Goal: Task Accomplishment & Management: Complete application form

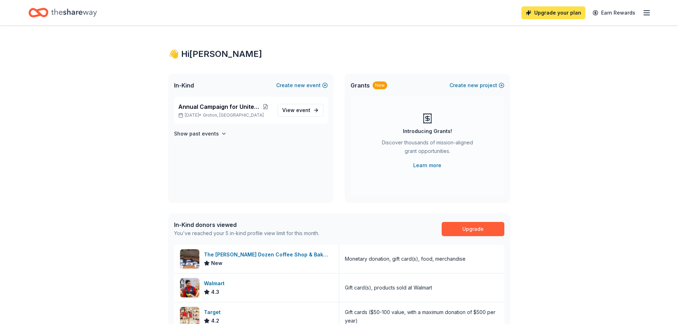
click at [554, 17] on link "Upgrade your plan" at bounding box center [553, 12] width 64 height 13
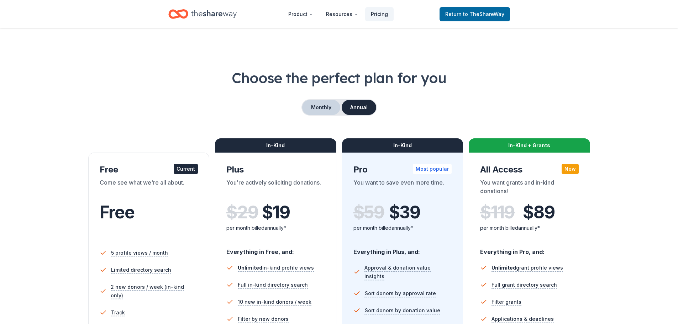
click at [324, 114] on button "Monthly" at bounding box center [321, 107] width 38 height 15
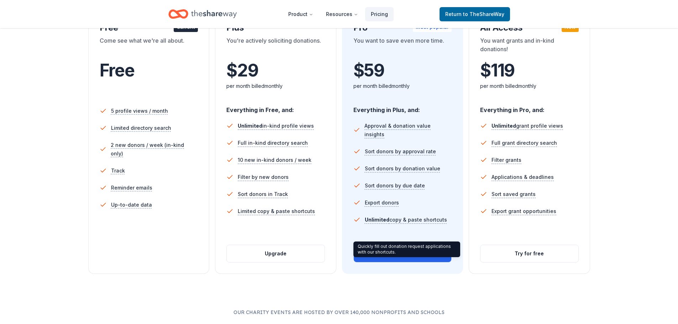
scroll to position [142, 0]
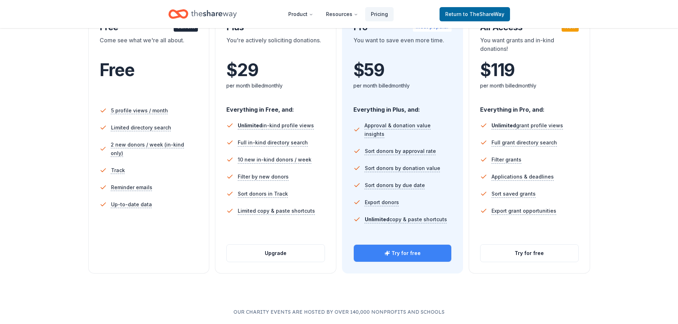
click at [401, 255] on button "Try for free" at bounding box center [403, 253] width 98 height 17
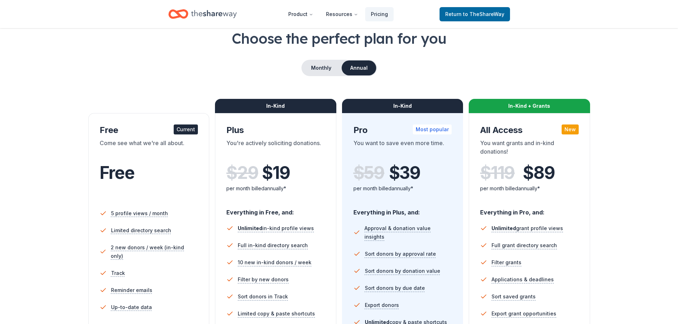
scroll to position [36, 0]
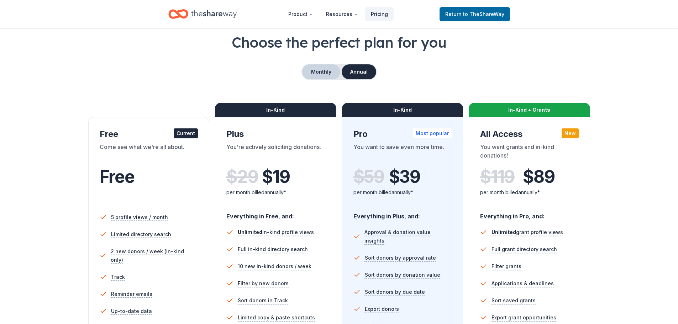
click at [324, 70] on button "Monthly" at bounding box center [321, 71] width 38 height 15
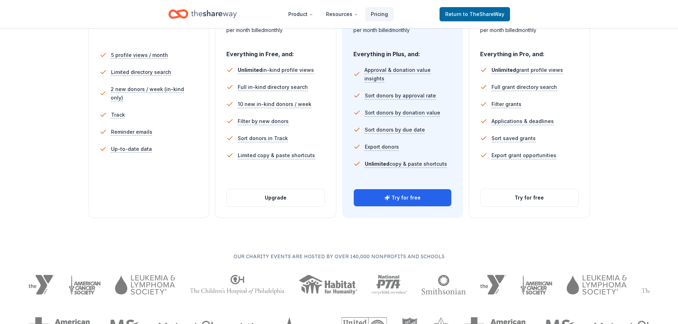
scroll to position [213, 0]
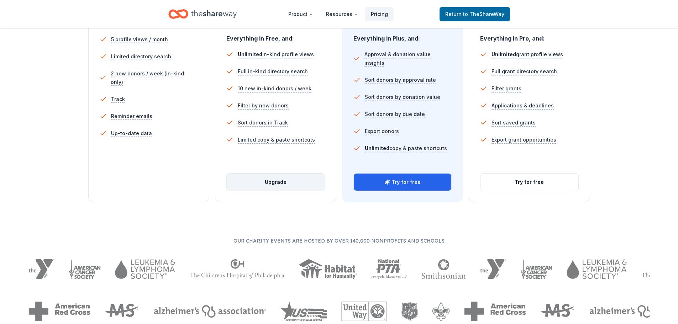
click at [274, 182] on button "Upgrade" at bounding box center [276, 182] width 98 height 17
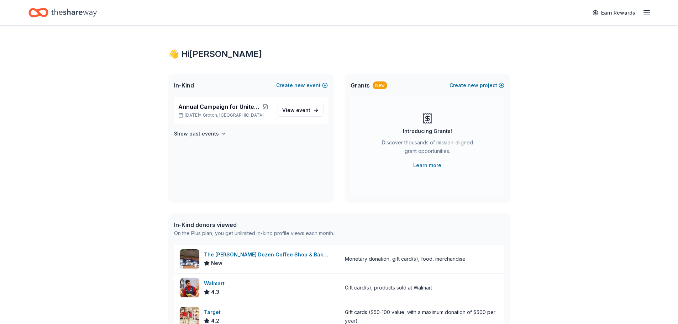
click at [5, 164] on div "👋 Hi Jessica In-Kind Create new event Annual Campaign for United Way Nov 10, 20…" at bounding box center [339, 274] width 678 height 497
click at [297, 111] on span "event" at bounding box center [303, 110] width 14 height 6
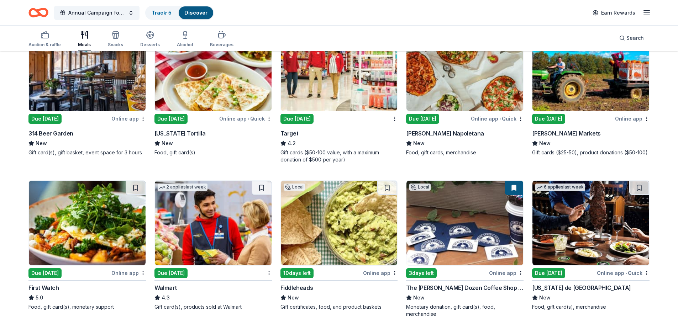
scroll to position [107, 0]
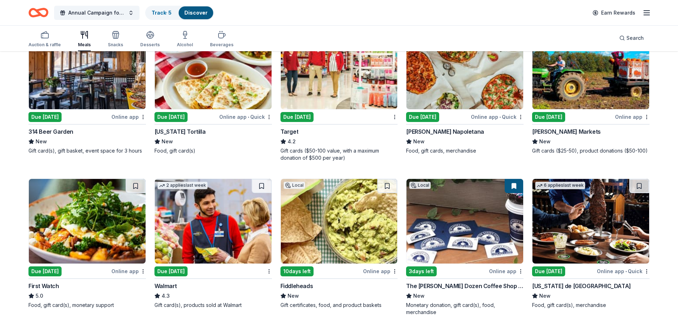
click at [191, 242] on img at bounding box center [213, 221] width 117 height 85
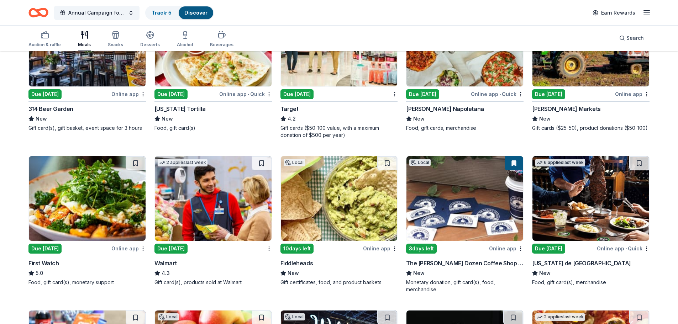
scroll to position [142, 0]
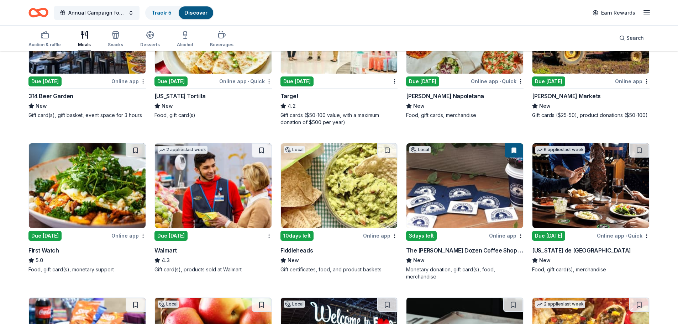
click at [382, 238] on div "Online app" at bounding box center [380, 235] width 35 height 9
click at [497, 235] on div "Online app" at bounding box center [506, 235] width 35 height 9
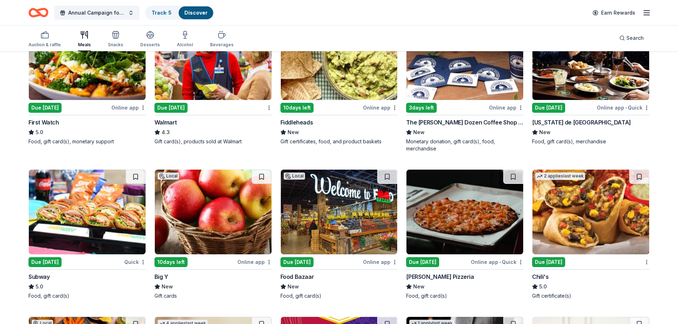
scroll to position [285, 0]
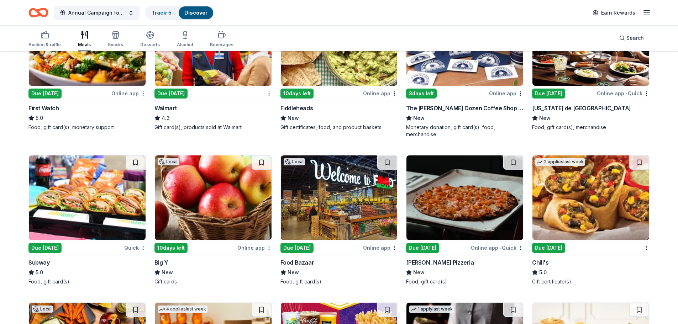
click at [128, 248] on div "Quick" at bounding box center [135, 247] width 22 height 9
click at [490, 248] on div "Online app • Quick" at bounding box center [497, 247] width 53 height 9
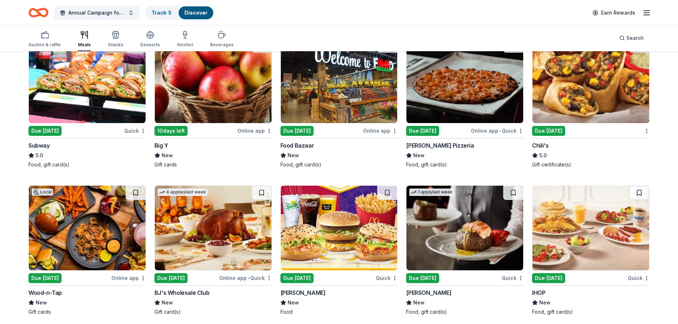
scroll to position [379, 0]
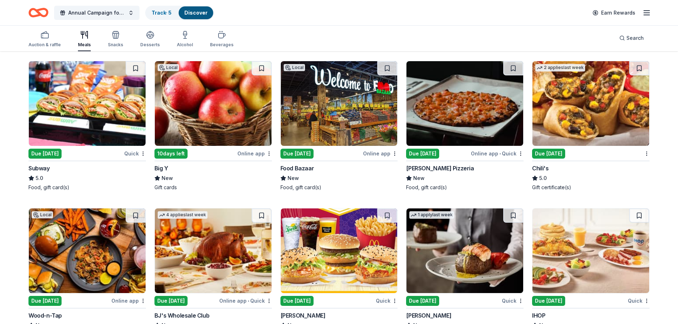
click at [601, 101] on img at bounding box center [590, 103] width 117 height 85
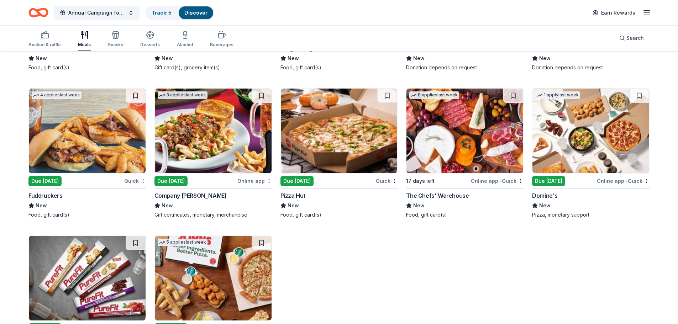
scroll to position [948, 0]
click at [618, 179] on div "Online app • Quick" at bounding box center [622, 180] width 53 height 9
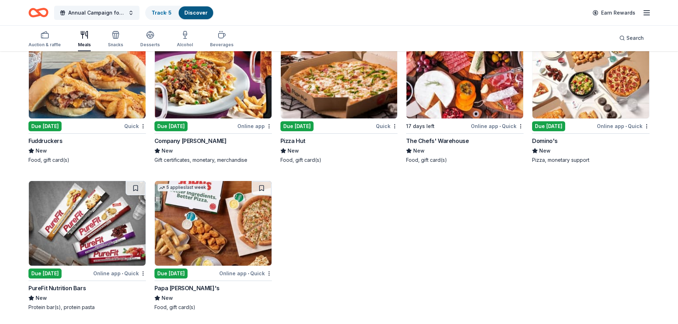
scroll to position [1003, 0]
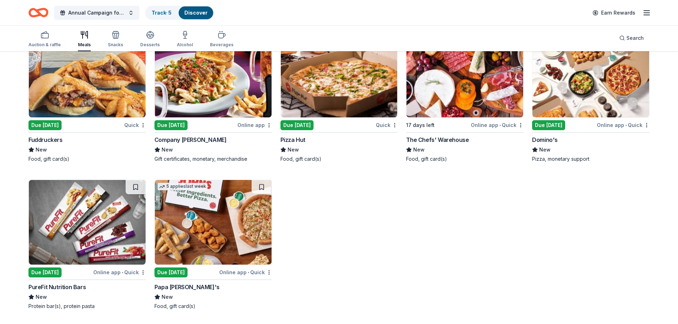
click at [240, 272] on div "Online app • Quick" at bounding box center [245, 272] width 53 height 9
click at [46, 39] on div "Auction & raffle" at bounding box center [44, 39] width 32 height 17
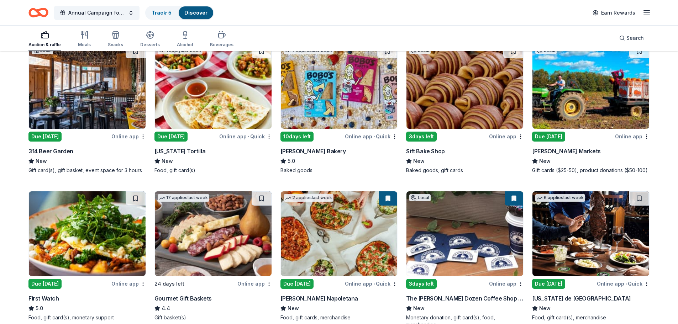
scroll to position [71, 0]
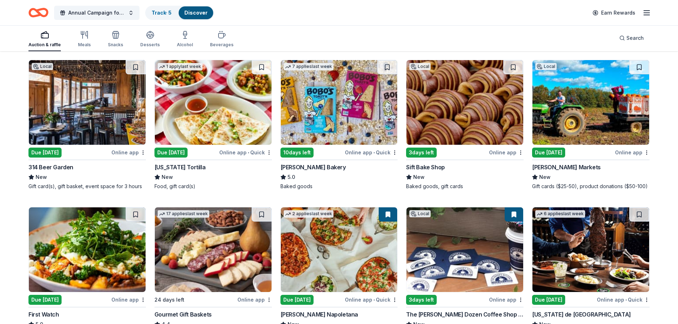
click at [509, 153] on div "Online app" at bounding box center [506, 152] width 35 height 9
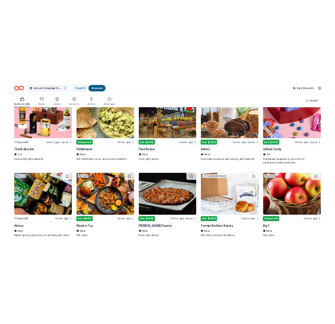
scroll to position [391, 0]
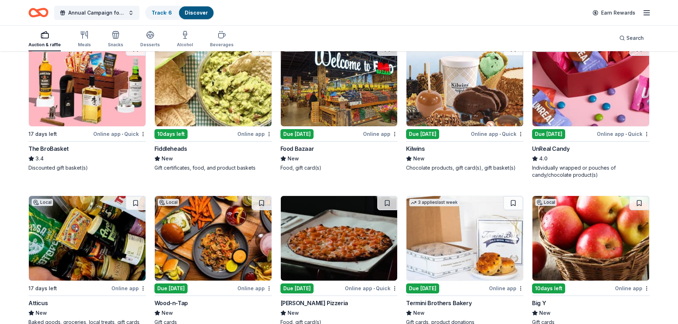
click at [614, 132] on div "Online app • Quick" at bounding box center [622, 133] width 53 height 9
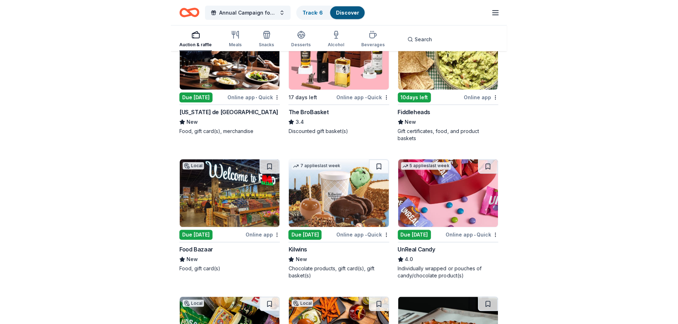
scroll to position [534, 0]
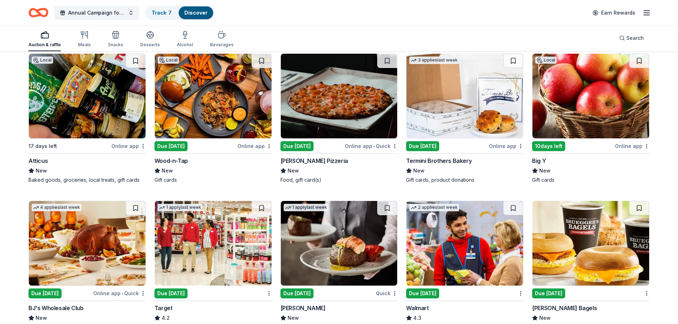
click at [620, 145] on div "Online app" at bounding box center [632, 146] width 35 height 9
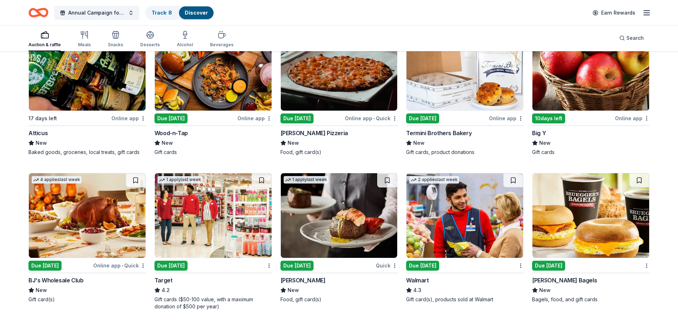
scroll to position [605, 0]
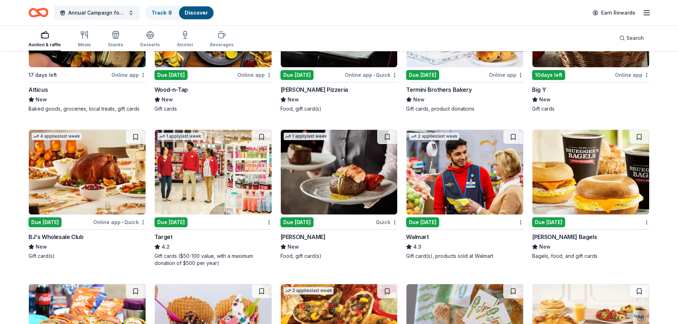
click at [115, 222] on div "Online app • Quick" at bounding box center [119, 222] width 53 height 9
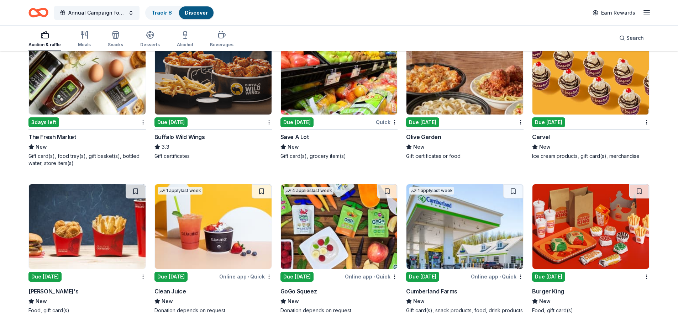
scroll to position [1053, 0]
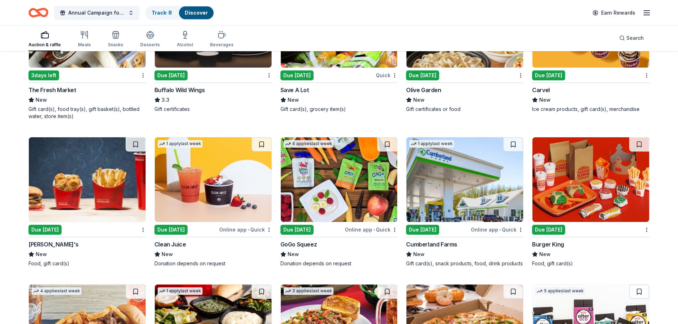
click at [489, 230] on div "Online app • Quick" at bounding box center [497, 229] width 53 height 9
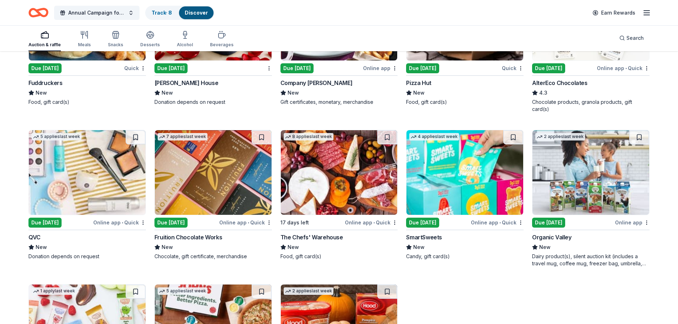
scroll to position [1466, 0]
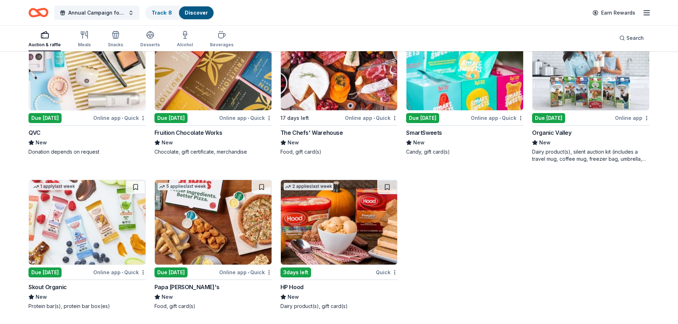
click at [107, 117] on div "Online app • Quick" at bounding box center [119, 117] width 53 height 9
click at [183, 34] on icon "button" at bounding box center [185, 34] width 4 height 0
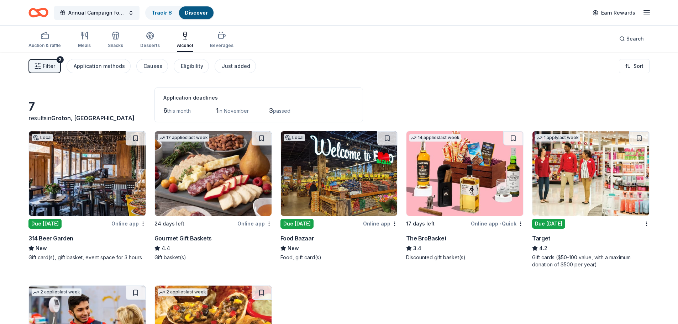
click at [39, 9] on icon "Home" at bounding box center [41, 12] width 11 height 7
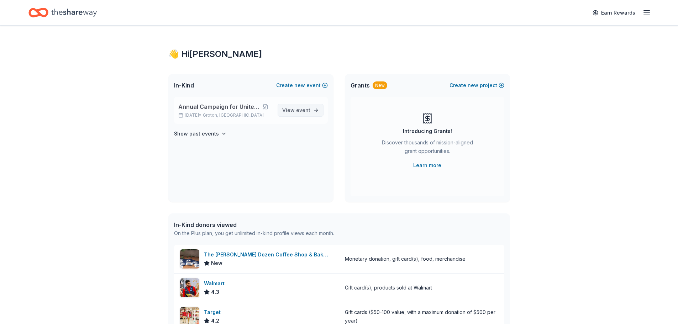
click at [303, 107] on span "event" at bounding box center [303, 110] width 14 height 6
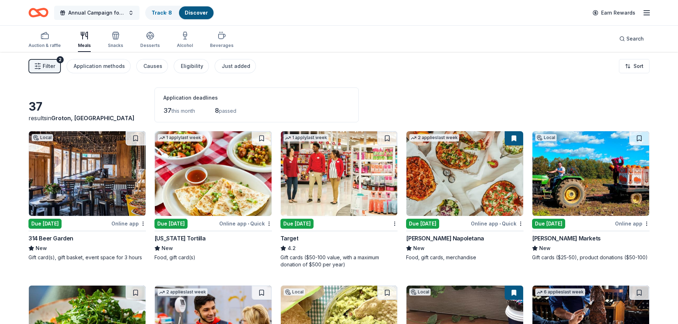
click at [101, 13] on span "Annual Campaign for United Way" at bounding box center [96, 13] width 57 height 9
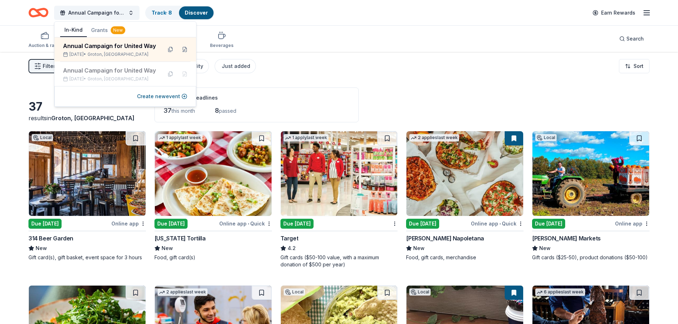
click at [647, 13] on line "button" at bounding box center [646, 13] width 6 height 0
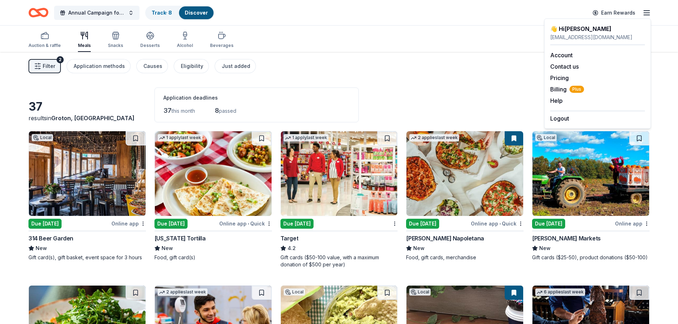
click at [516, 43] on div "Auction & raffle Meals Snacks Desserts Alcohol Beverages Search" at bounding box center [338, 39] width 621 height 26
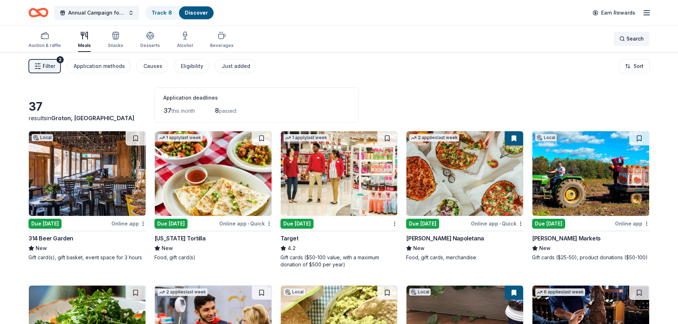
click at [636, 38] on span "Search" at bounding box center [634, 39] width 17 height 9
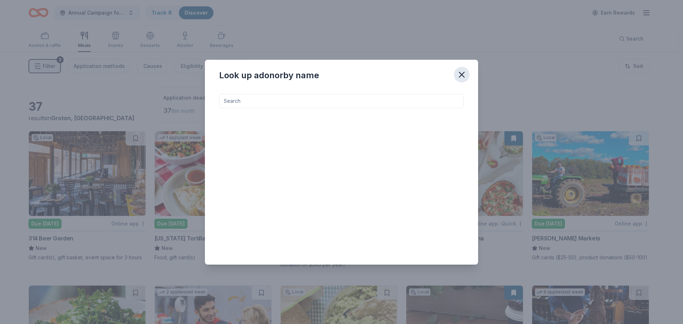
click at [463, 74] on icon "button" at bounding box center [462, 75] width 10 height 10
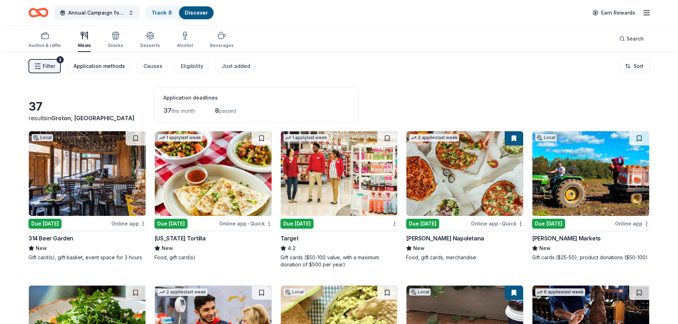
click at [106, 67] on div "Application methods" at bounding box center [99, 66] width 51 height 9
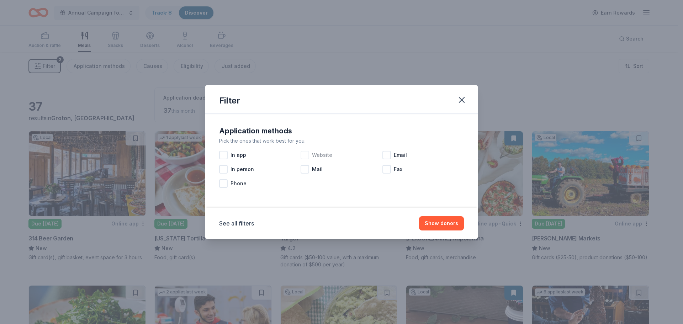
click at [305, 153] on div at bounding box center [305, 155] width 9 height 9
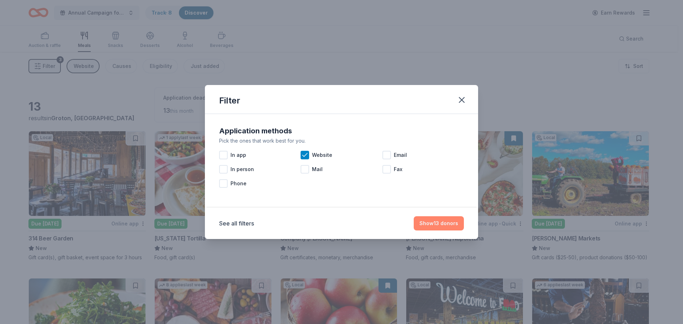
click at [442, 223] on button "Show 13 donors" at bounding box center [439, 223] width 50 height 14
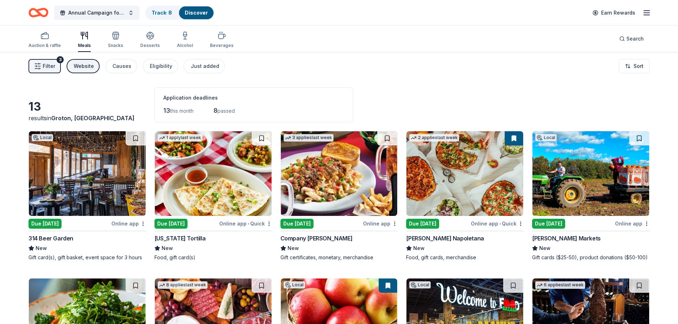
click at [47, 65] on span "Filter" at bounding box center [49, 66] width 12 height 9
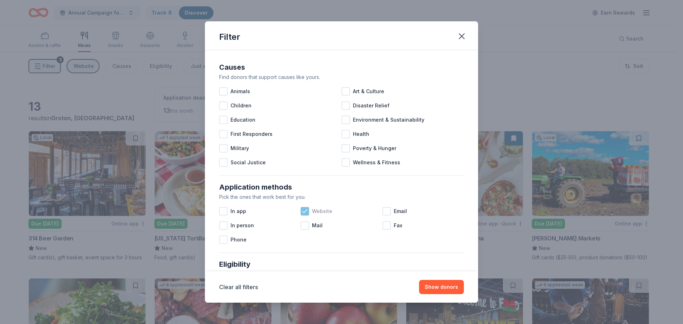
click at [306, 214] on icon at bounding box center [304, 211] width 7 height 7
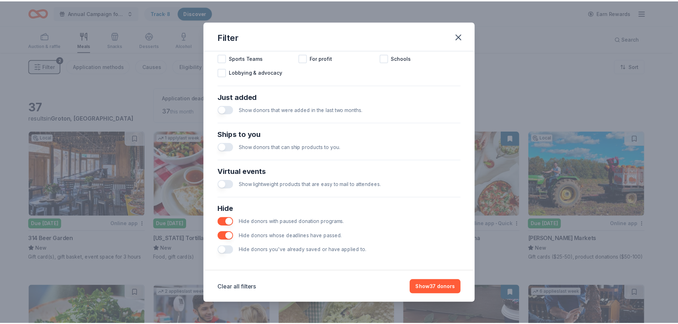
scroll to position [248, 0]
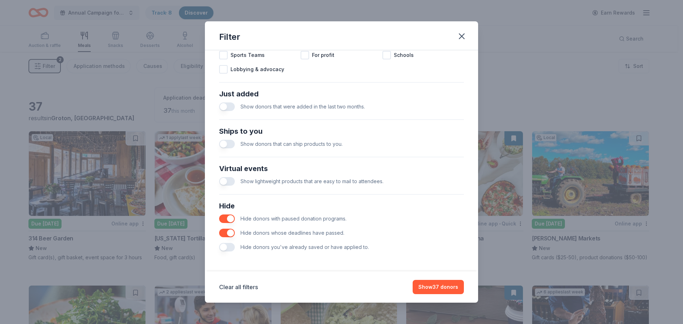
click at [224, 232] on button "button" at bounding box center [227, 233] width 16 height 9
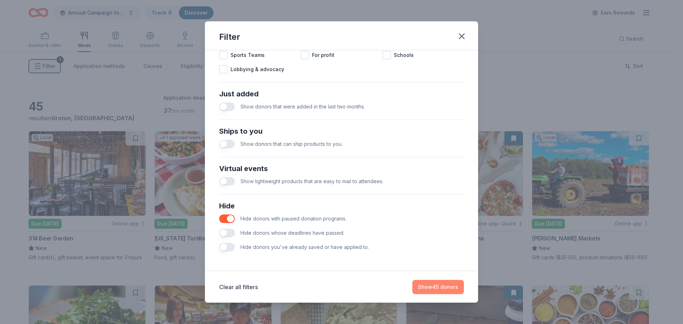
click at [438, 286] on button "Show 45 donors" at bounding box center [438, 287] width 52 height 14
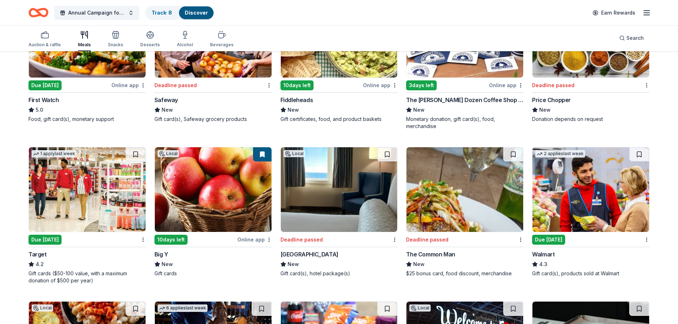
scroll to position [320, 0]
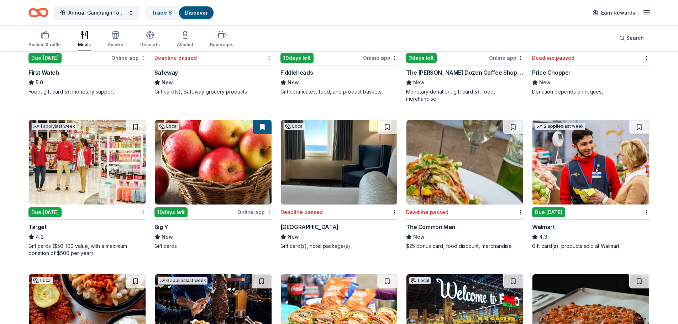
click at [322, 147] on img at bounding box center [339, 162] width 117 height 85
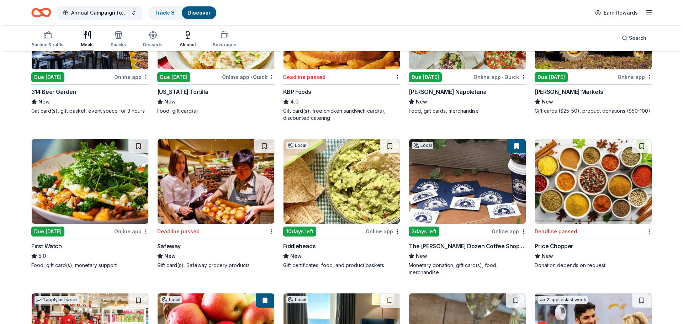
scroll to position [0, 0]
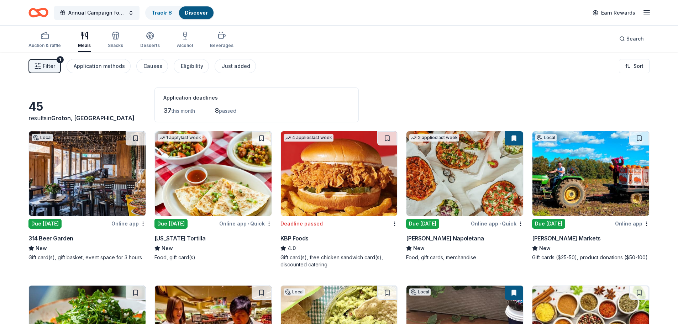
click at [39, 62] on button "Filter 1" at bounding box center [44, 66] width 32 height 14
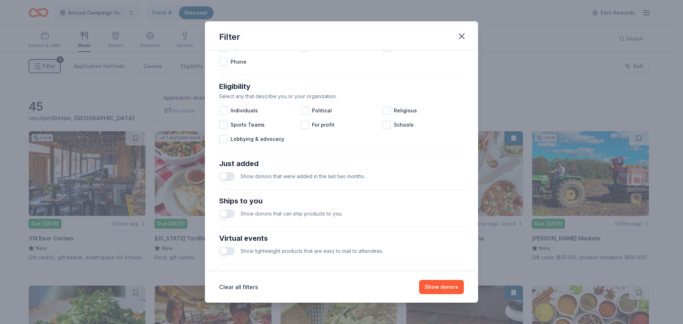
scroll to position [248, 0]
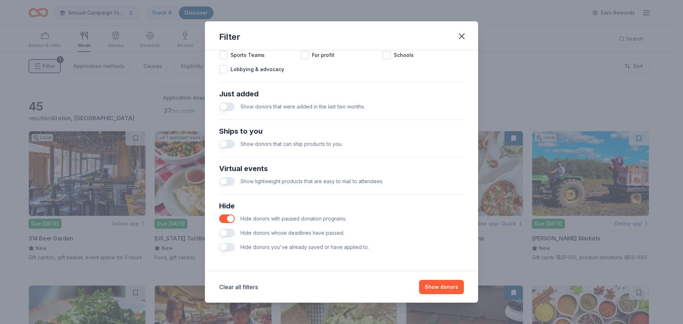
click at [232, 233] on button "button" at bounding box center [227, 233] width 16 height 9
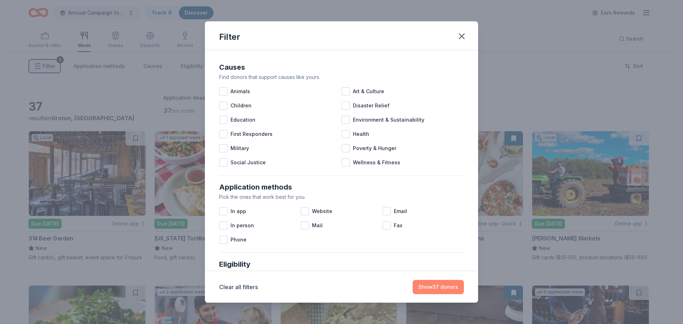
click at [436, 287] on button "Show 37 donors" at bounding box center [438, 287] width 51 height 14
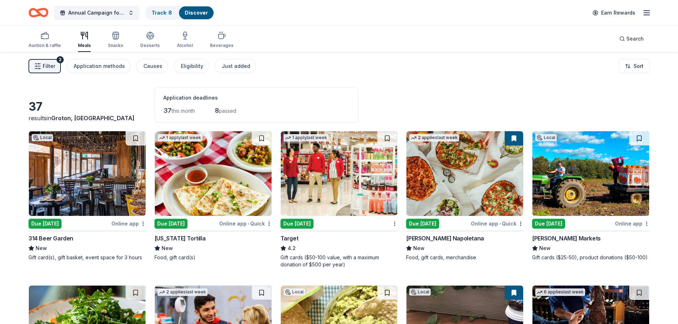
click at [87, 179] on img at bounding box center [87, 173] width 117 height 85
click at [594, 185] on img at bounding box center [590, 173] width 117 height 85
click at [647, 224] on html "Annual Campaign for United Way Track · 8 Discover Earn Rewards Auction & raffle…" at bounding box center [339, 162] width 678 height 324
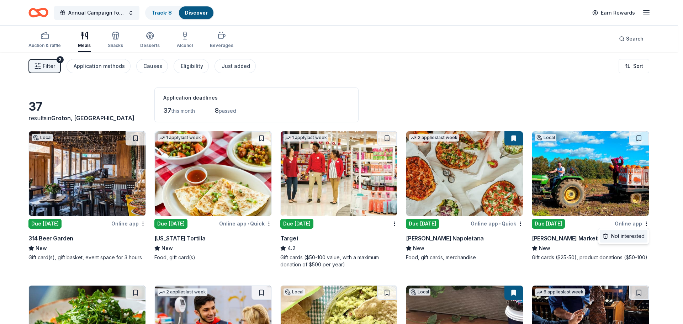
click at [640, 237] on div "Not interested" at bounding box center [624, 236] width 48 height 13
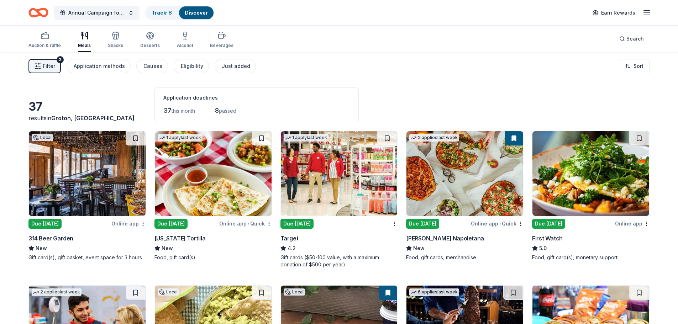
click at [594, 186] on img at bounding box center [590, 173] width 117 height 85
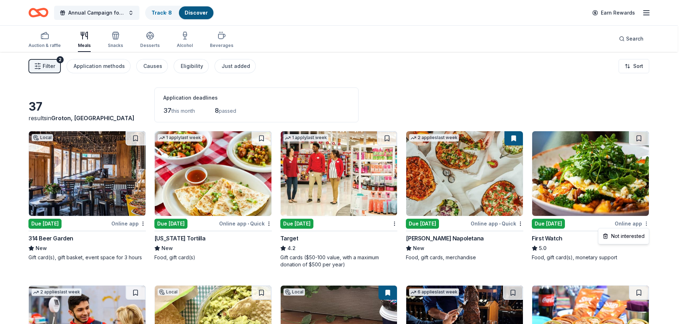
click at [646, 224] on html "Annual Campaign for United Way Track · 8 Discover Earn Rewards Auction & raffle…" at bounding box center [341, 162] width 683 height 324
click at [641, 236] on div "Not interested" at bounding box center [624, 236] width 48 height 13
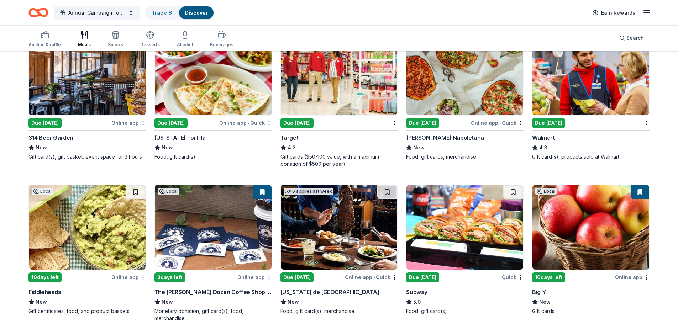
scroll to position [107, 0]
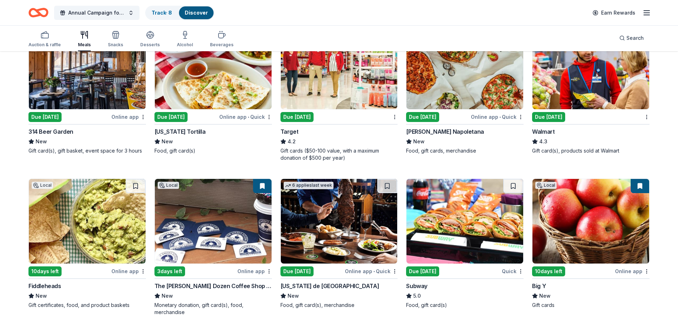
click at [346, 218] on img at bounding box center [339, 221] width 117 height 85
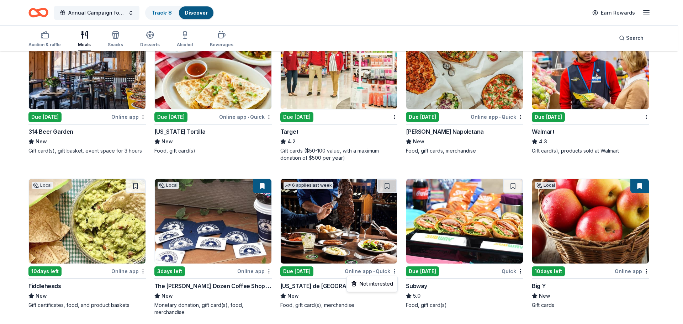
click at [394, 217] on html "Annual Campaign for United Way Track · 8 Discover Earn Rewards Auction & raffle…" at bounding box center [341, 55] width 683 height 324
click at [384, 283] on div "Not interested" at bounding box center [372, 283] width 48 height 13
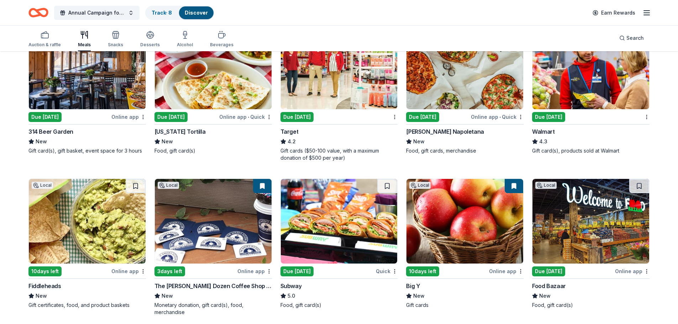
click at [584, 219] on img at bounding box center [590, 221] width 117 height 85
click at [647, 217] on html "Annual Campaign for United Way Track · 8 Discover Earn Rewards Auction & raffle…" at bounding box center [339, 55] width 678 height 324
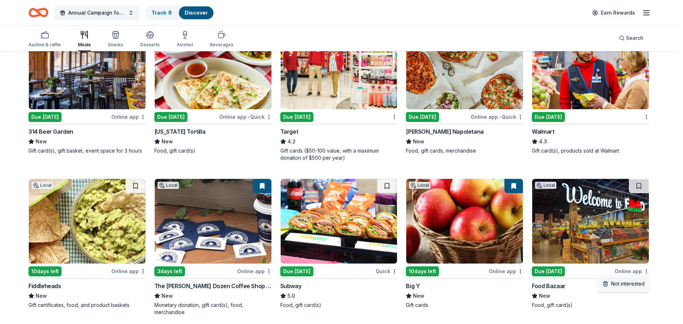
click at [635, 285] on div "Not interested" at bounding box center [624, 283] width 48 height 13
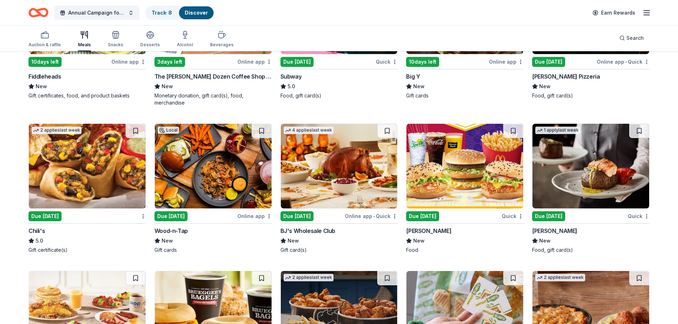
scroll to position [320, 0]
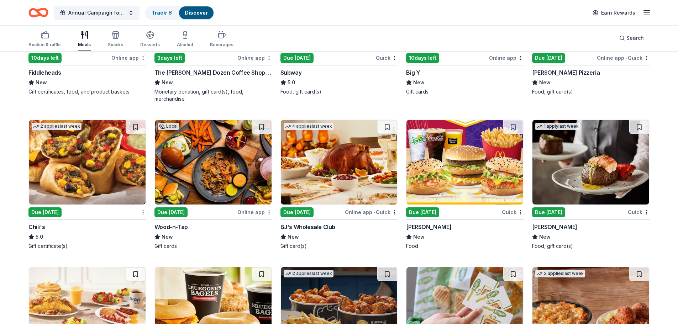
click at [246, 210] on div "Online app" at bounding box center [254, 212] width 35 height 9
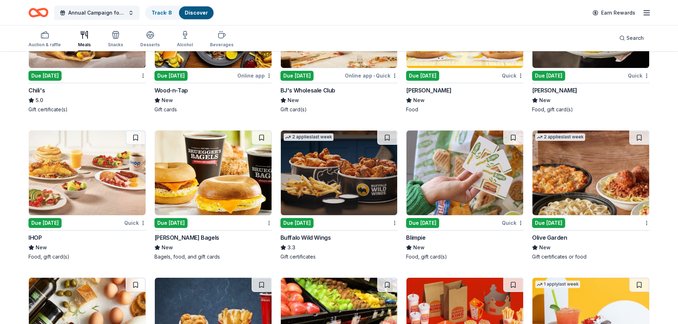
scroll to position [498, 0]
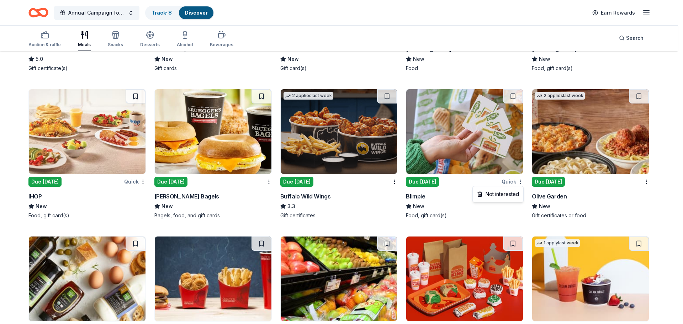
click at [518, 195] on div "Not interested" at bounding box center [498, 194] width 48 height 13
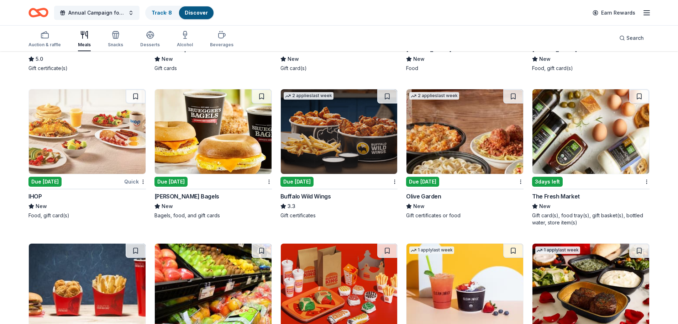
click at [183, 143] on img at bounding box center [213, 131] width 117 height 85
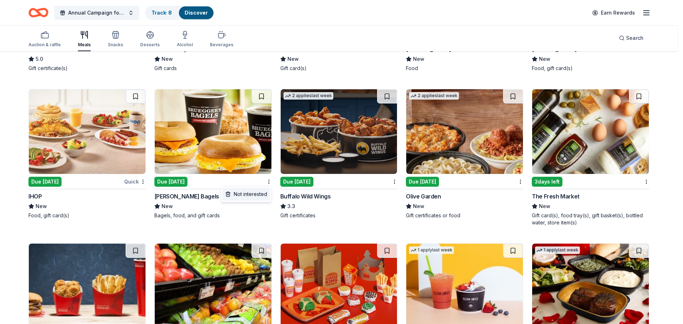
click at [262, 192] on div "Not interested" at bounding box center [246, 194] width 48 height 13
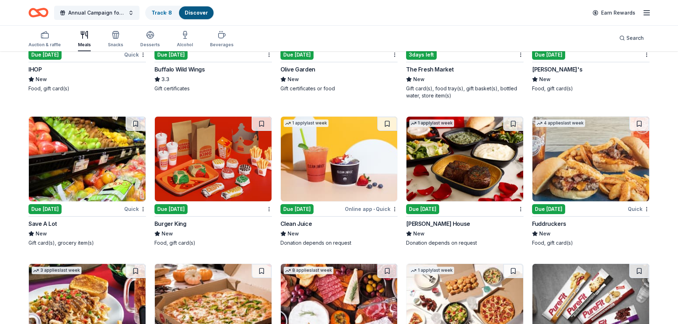
scroll to position [640, 0]
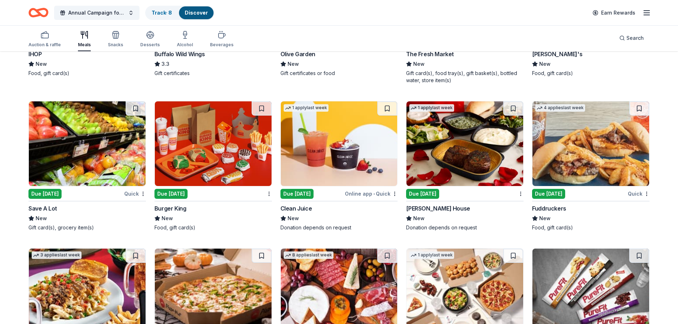
click at [453, 159] on img at bounding box center [464, 143] width 117 height 85
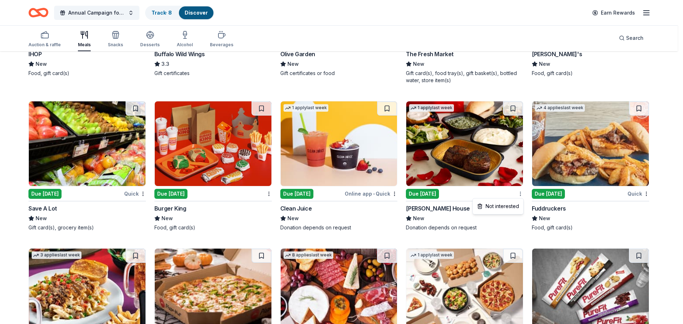
click at [517, 205] on div "Not interested" at bounding box center [498, 206] width 48 height 13
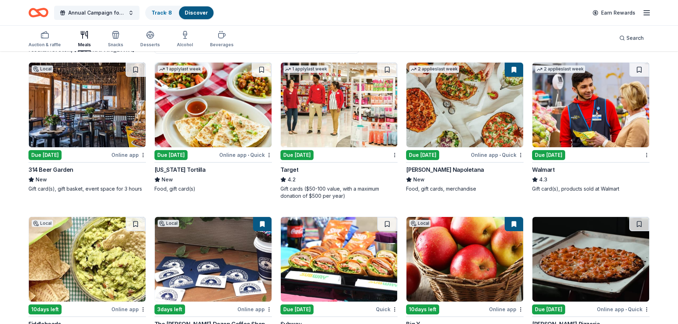
scroll to position [0, 0]
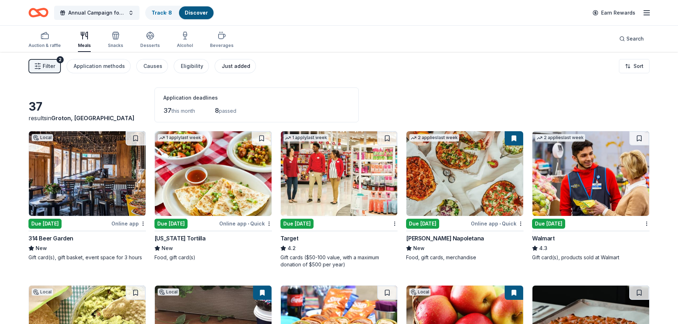
click at [222, 68] on div "Just added" at bounding box center [236, 66] width 28 height 9
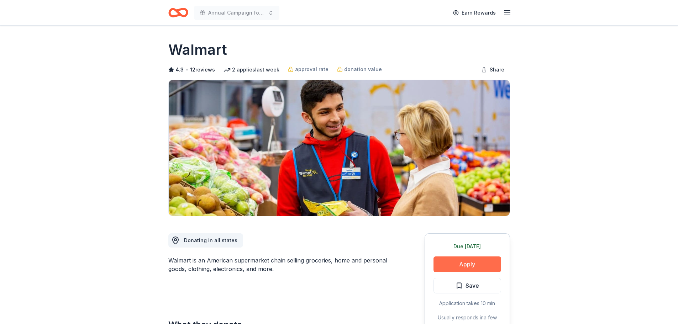
click at [471, 263] on button "Apply" at bounding box center [467, 264] width 68 height 16
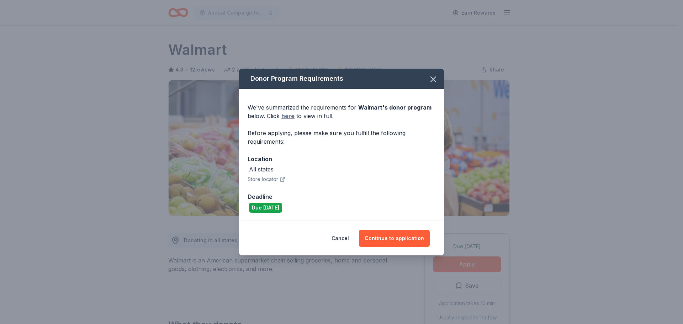
click at [288, 115] on link "here" at bounding box center [287, 116] width 13 height 9
click at [386, 242] on button "Continue to application" at bounding box center [394, 238] width 71 height 17
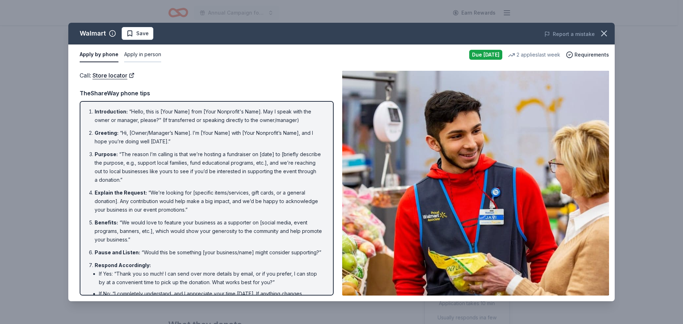
click at [148, 54] on button "Apply in person" at bounding box center [142, 54] width 37 height 15
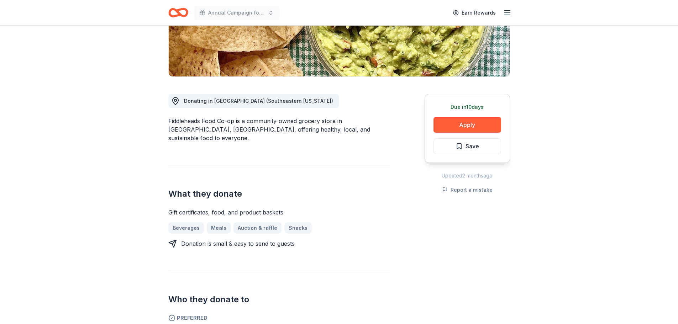
scroll to position [142, 0]
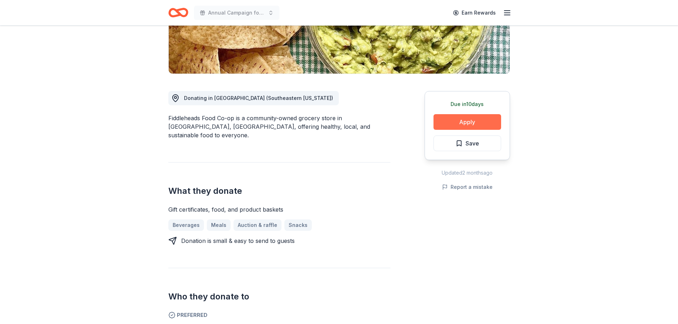
click at [466, 123] on button "Apply" at bounding box center [467, 122] width 68 height 16
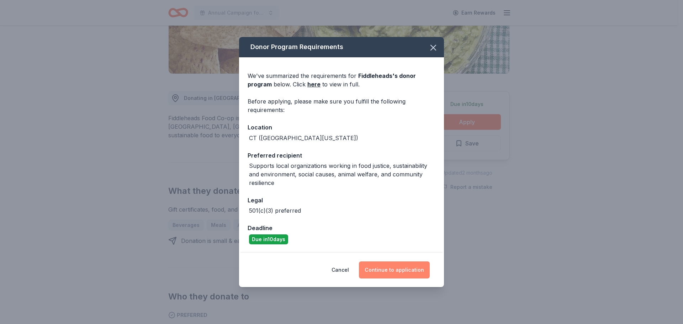
click at [412, 267] on button "Continue to application" at bounding box center [394, 269] width 71 height 17
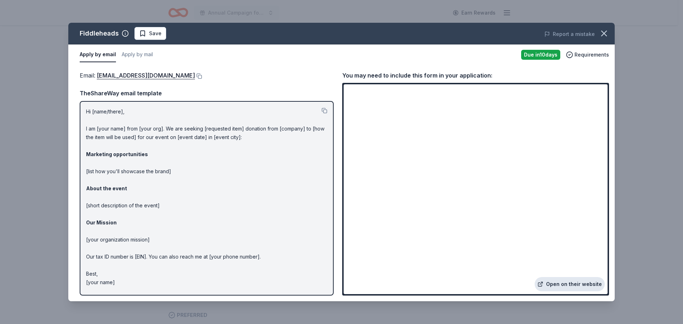
click at [565, 285] on link "Open on their website" at bounding box center [570, 284] width 70 height 14
click at [195, 76] on button at bounding box center [198, 76] width 7 height 6
click at [599, 29] on icon "button" at bounding box center [604, 33] width 10 height 10
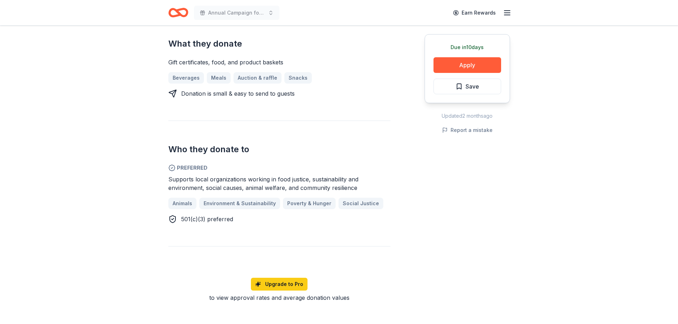
scroll to position [285, 0]
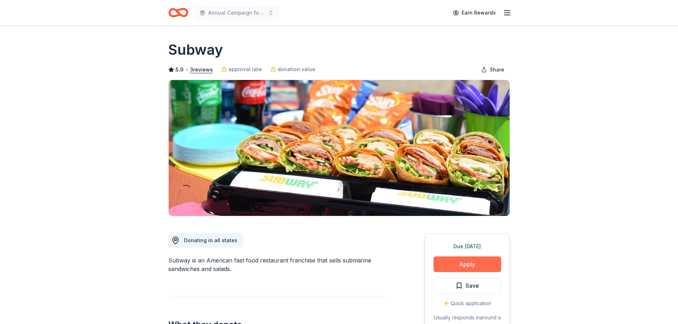
click at [466, 265] on button "Apply" at bounding box center [467, 264] width 68 height 16
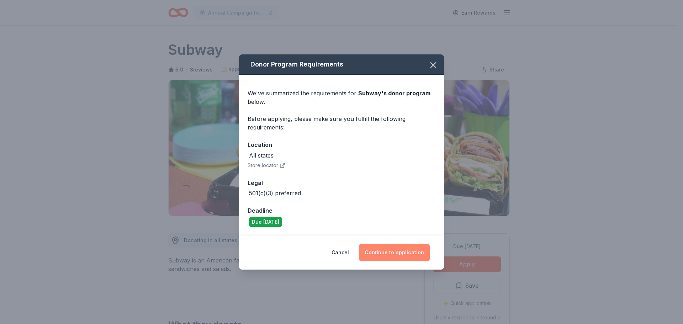
click at [384, 252] on button "Continue to application" at bounding box center [394, 252] width 71 height 17
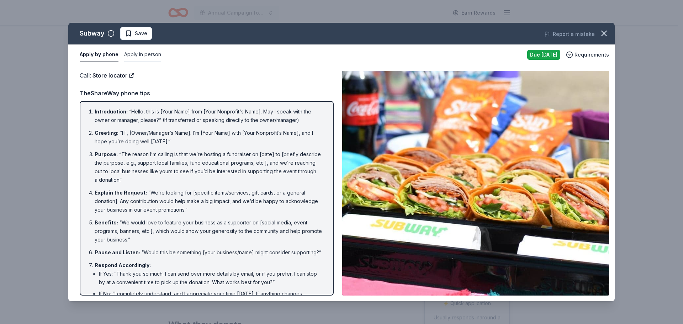
click at [147, 53] on button "Apply in person" at bounding box center [142, 54] width 37 height 15
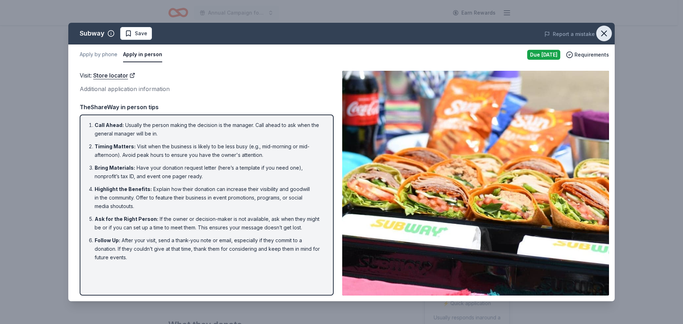
click at [608, 31] on icon "button" at bounding box center [604, 33] width 10 height 10
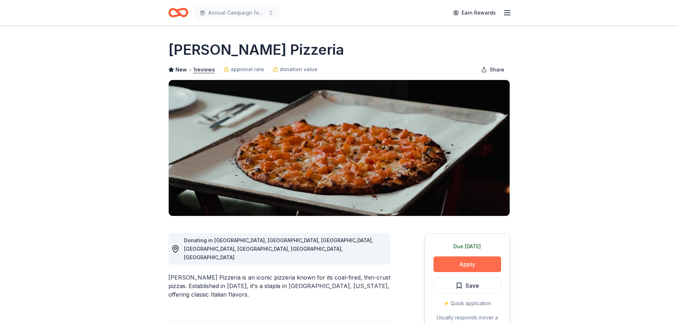
click at [467, 263] on button "Apply" at bounding box center [467, 264] width 68 height 16
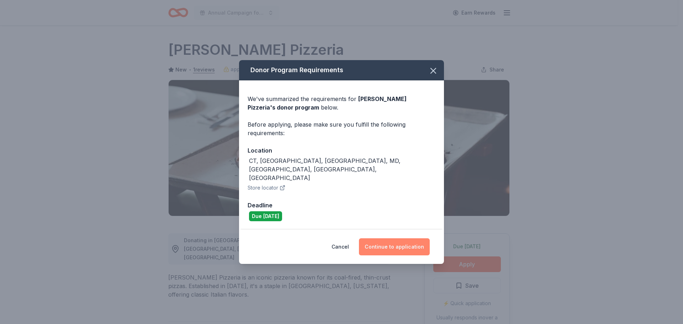
click at [389, 239] on button "Continue to application" at bounding box center [394, 246] width 71 height 17
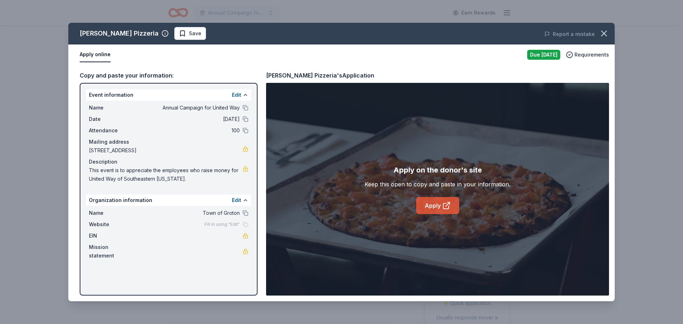
click at [433, 209] on link "Apply" at bounding box center [437, 205] width 43 height 17
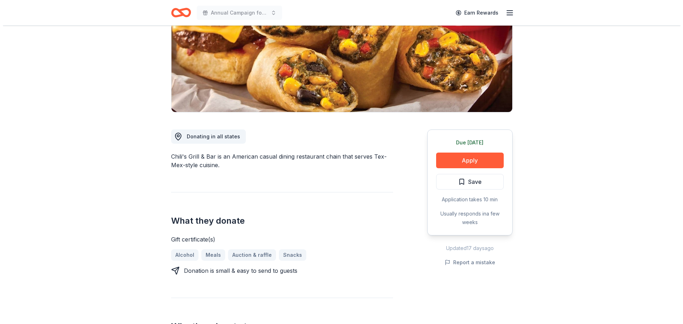
scroll to position [107, 0]
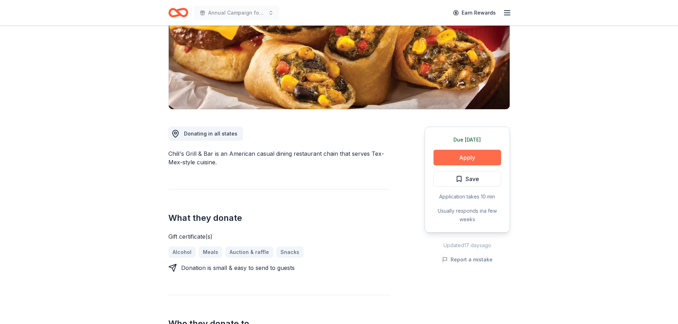
click at [438, 154] on button "Apply" at bounding box center [467, 158] width 68 height 16
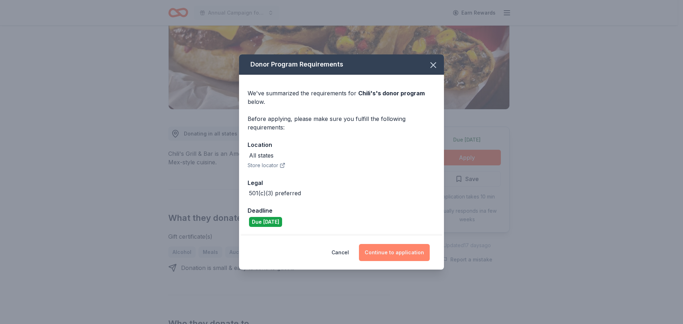
click at [403, 255] on button "Continue to application" at bounding box center [394, 252] width 71 height 17
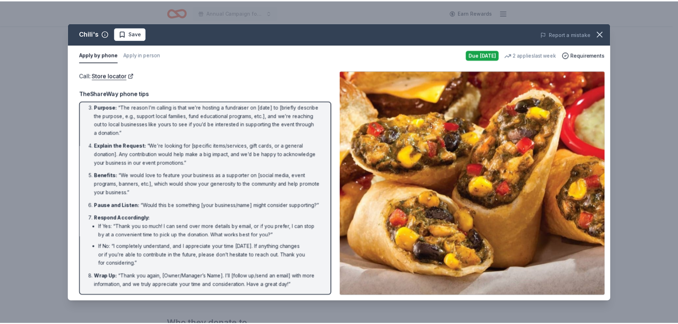
scroll to position [56, 0]
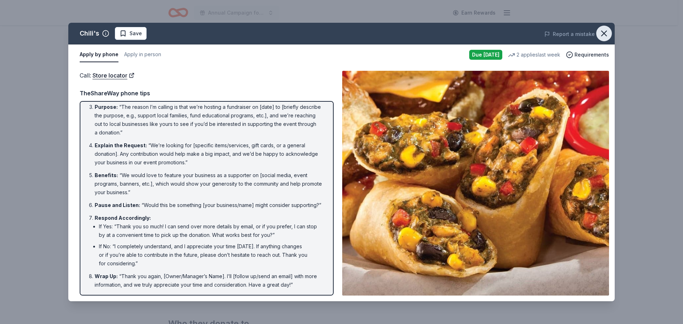
click at [608, 30] on icon "button" at bounding box center [604, 33] width 10 height 10
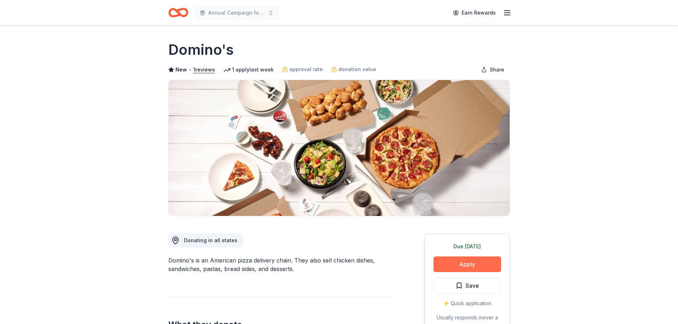
click at [468, 262] on button "Apply" at bounding box center [467, 264] width 68 height 16
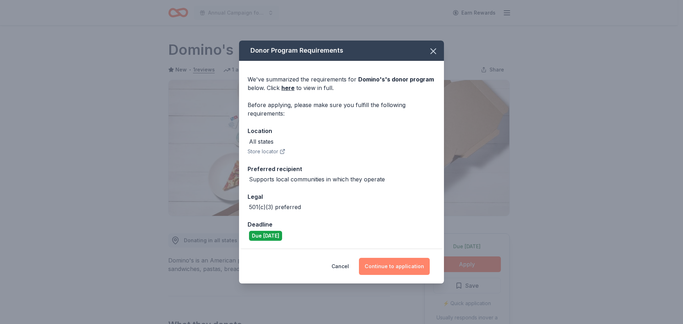
click at [405, 266] on button "Continue to application" at bounding box center [394, 266] width 71 height 17
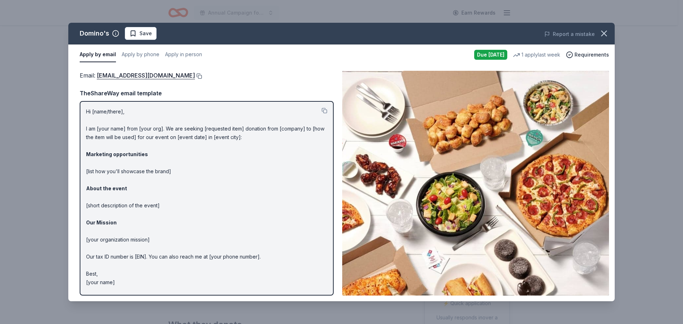
click at [195, 76] on button at bounding box center [198, 76] width 7 height 6
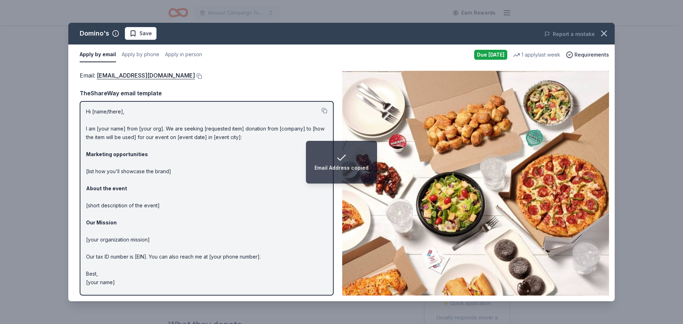
click at [70, 237] on div "Email : communitygiving@dominos.com Email : communitygiving@dominos.com TheShar…" at bounding box center [341, 183] width 546 height 236
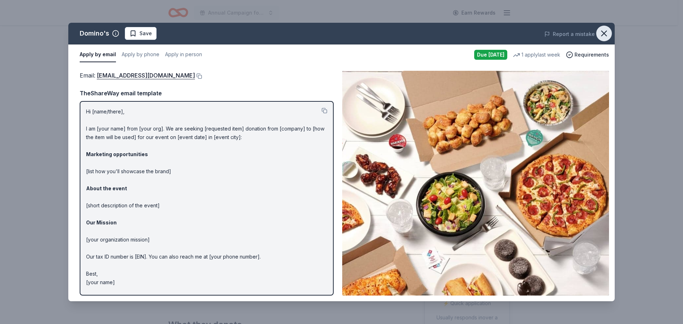
click at [606, 32] on icon "button" at bounding box center [603, 33] width 5 height 5
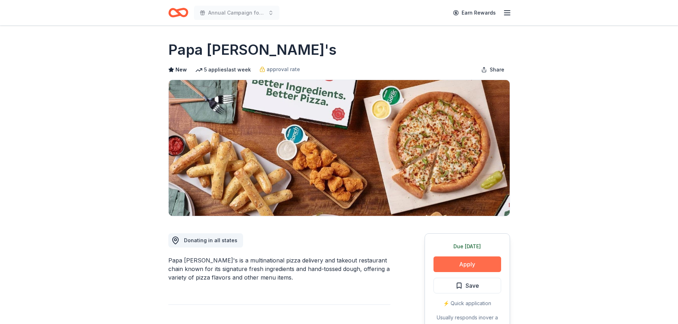
click at [487, 262] on button "Apply" at bounding box center [467, 264] width 68 height 16
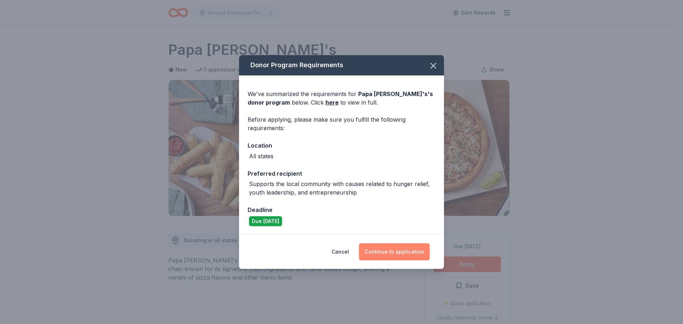
click at [381, 253] on button "Continue to application" at bounding box center [394, 251] width 71 height 17
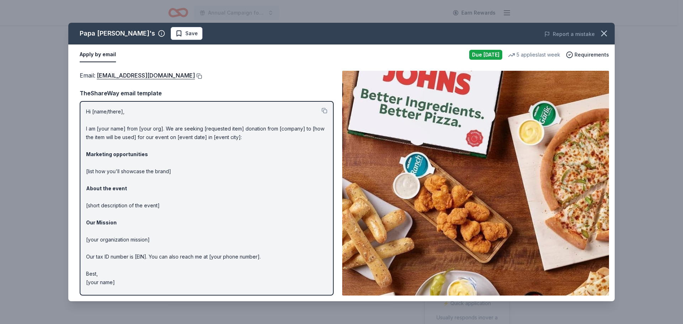
click at [195, 74] on button at bounding box center [198, 76] width 7 height 6
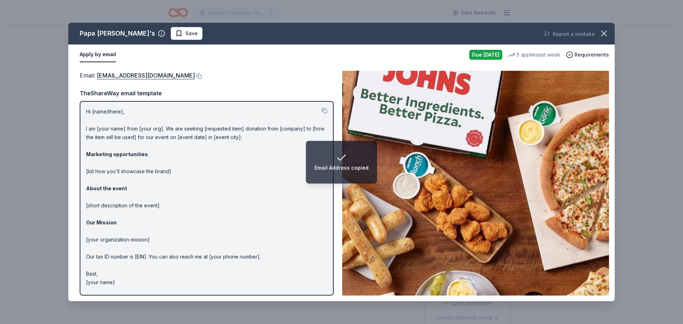
click at [223, 43] on div "Papa John's Save Report a mistake" at bounding box center [341, 34] width 546 height 22
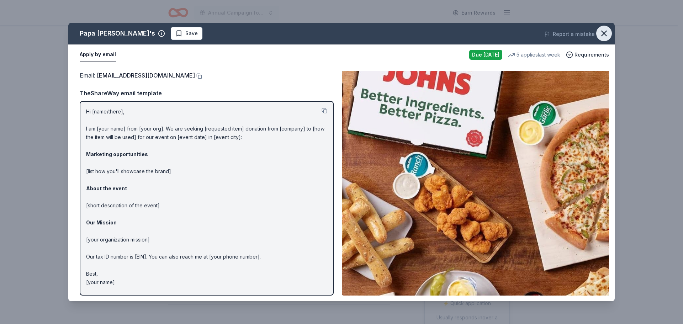
click at [600, 32] on icon "button" at bounding box center [604, 33] width 10 height 10
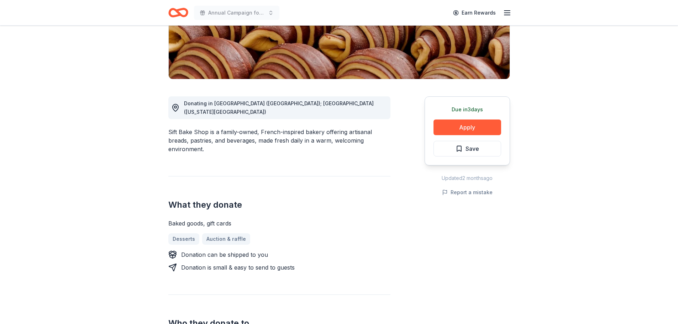
scroll to position [142, 0]
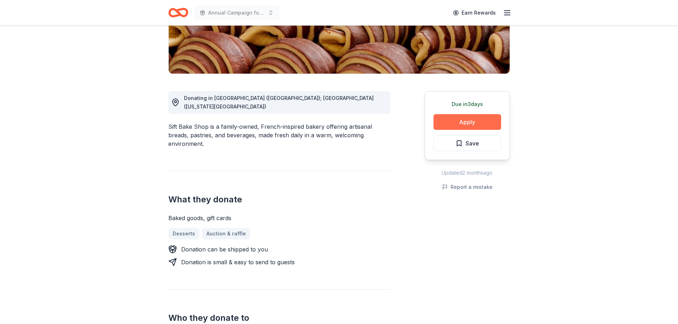
click at [484, 118] on button "Apply" at bounding box center [467, 122] width 68 height 16
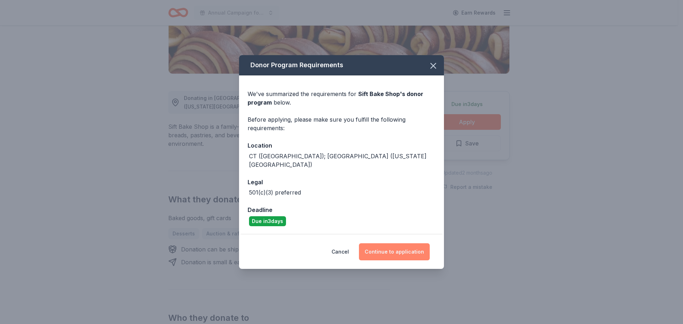
click at [396, 249] on button "Continue to application" at bounding box center [394, 251] width 71 height 17
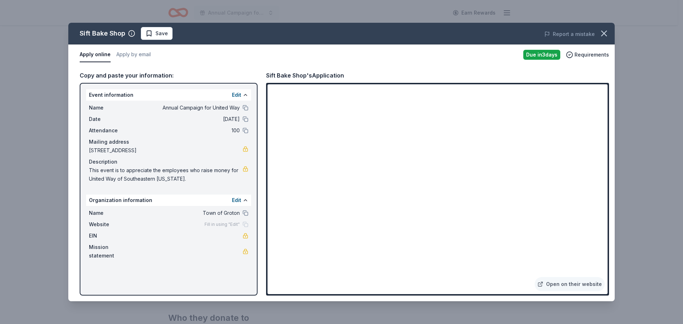
click at [186, 179] on span "This event is to appreciate the employees who raise money for United Way of Sou…" at bounding box center [166, 174] width 154 height 17
drag, startPoint x: 90, startPoint y: 171, endPoint x: 184, endPoint y: 186, distance: 95.4
click at [183, 186] on div "Name Annual Campaign for United Way Date 11/10/25 Attendance 100 Mailing addres…" at bounding box center [168, 143] width 165 height 85
click at [148, 29] on button "Save" at bounding box center [157, 33] width 32 height 13
click at [603, 35] on icon "button" at bounding box center [604, 33] width 10 height 10
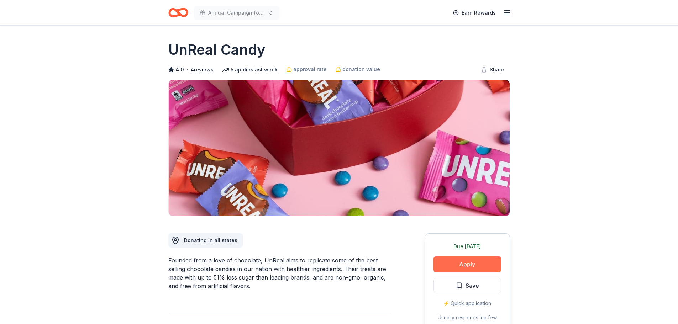
click at [456, 261] on button "Apply" at bounding box center [467, 264] width 68 height 16
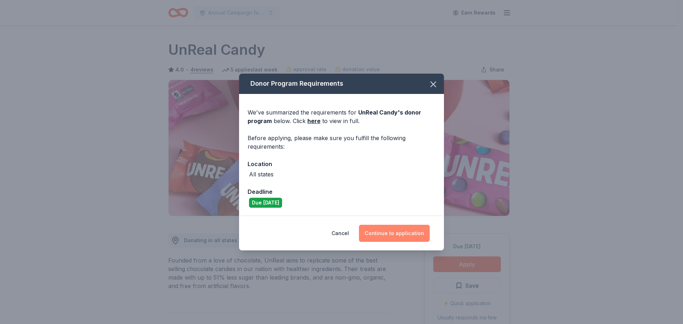
click at [380, 231] on button "Continue to application" at bounding box center [394, 233] width 71 height 17
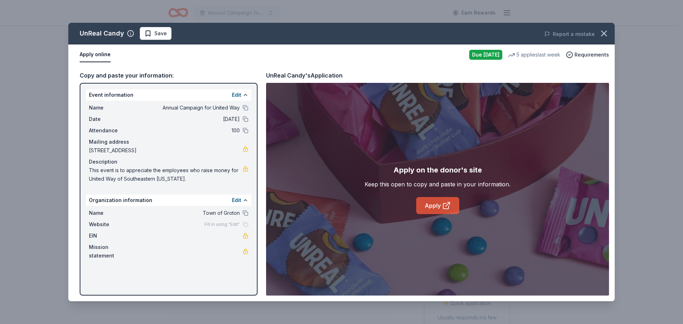
click at [432, 206] on link "Apply" at bounding box center [437, 205] width 43 height 17
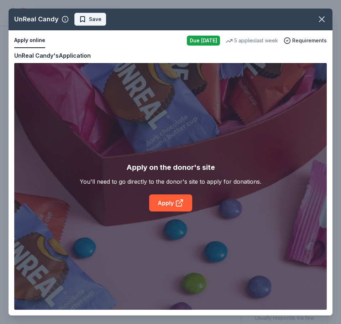
click at [96, 21] on span "Save" at bounding box center [95, 19] width 12 height 9
click at [321, 20] on icon "button" at bounding box center [321, 19] width 5 height 5
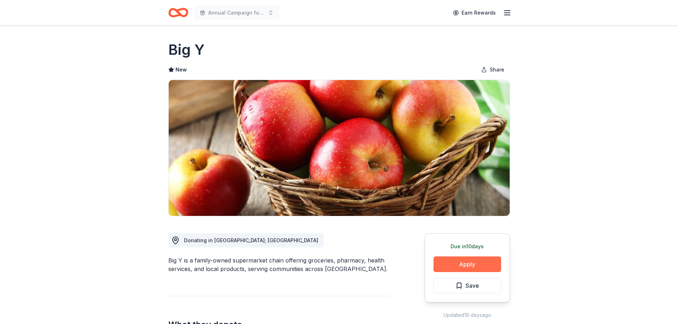
click at [468, 262] on button "Apply" at bounding box center [467, 264] width 68 height 16
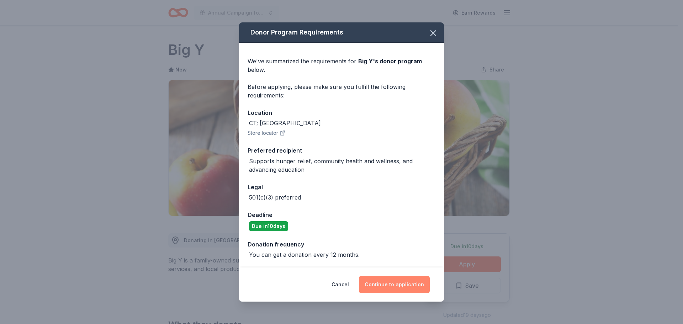
click at [391, 286] on button "Continue to application" at bounding box center [394, 284] width 71 height 17
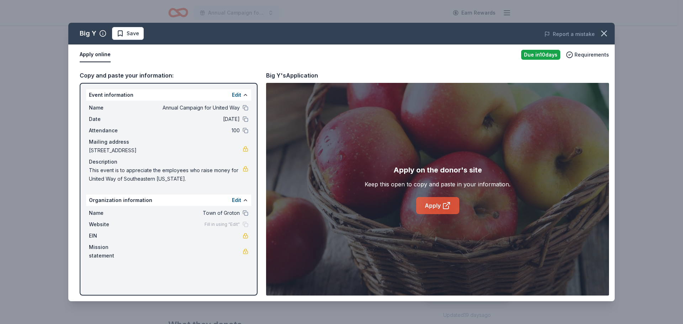
click at [437, 207] on link "Apply" at bounding box center [437, 205] width 43 height 17
click at [123, 32] on span "Save" at bounding box center [128, 33] width 22 height 9
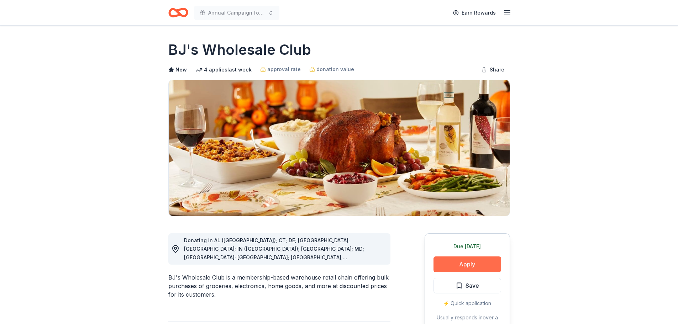
click at [450, 264] on button "Apply" at bounding box center [467, 264] width 68 height 16
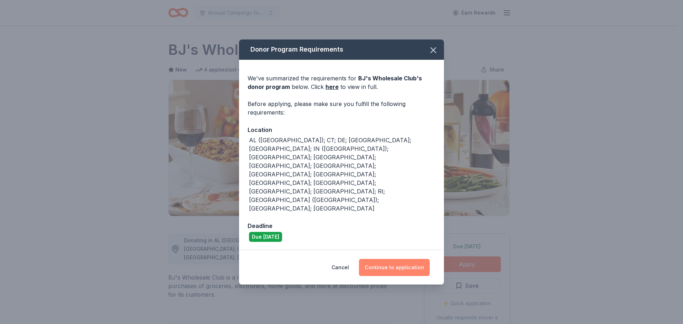
click at [389, 259] on button "Continue to application" at bounding box center [394, 267] width 71 height 17
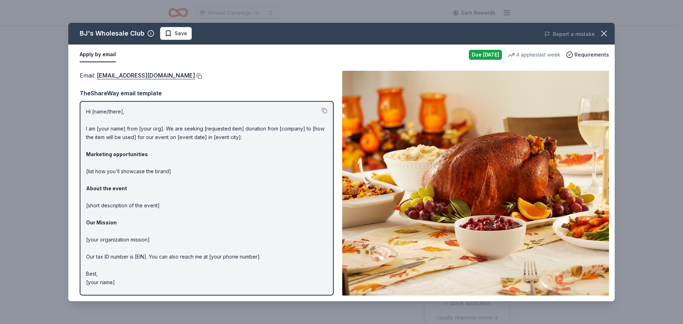
click at [195, 78] on button at bounding box center [198, 76] width 7 height 6
click at [603, 30] on icon "button" at bounding box center [604, 33] width 10 height 10
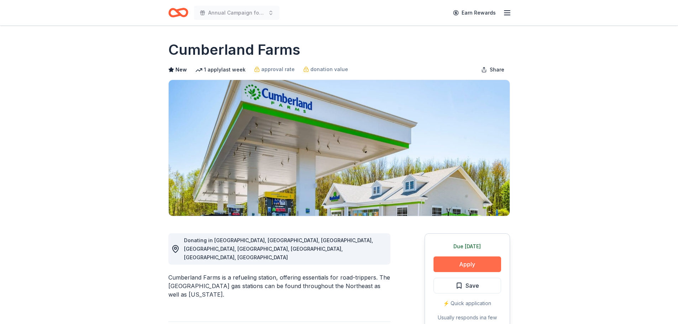
click at [467, 261] on button "Apply" at bounding box center [467, 264] width 68 height 16
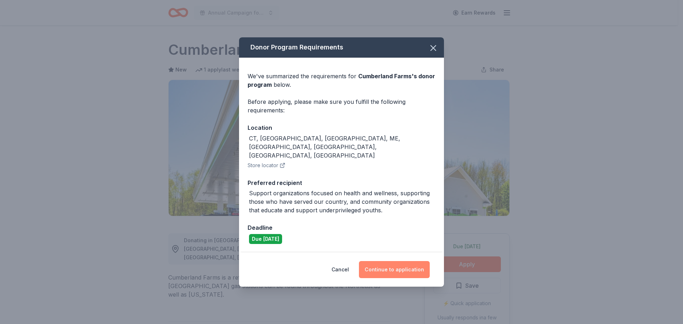
click at [408, 261] on button "Continue to application" at bounding box center [394, 269] width 71 height 17
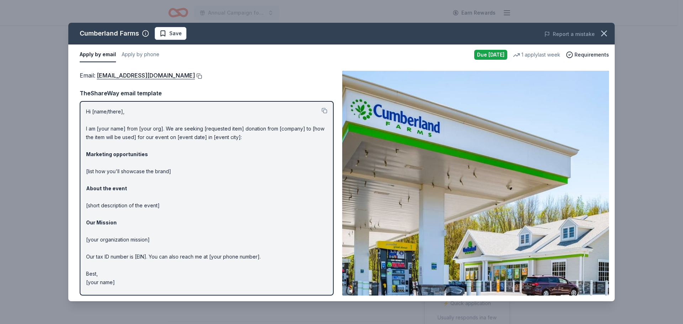
click at [195, 74] on button at bounding box center [198, 76] width 7 height 6
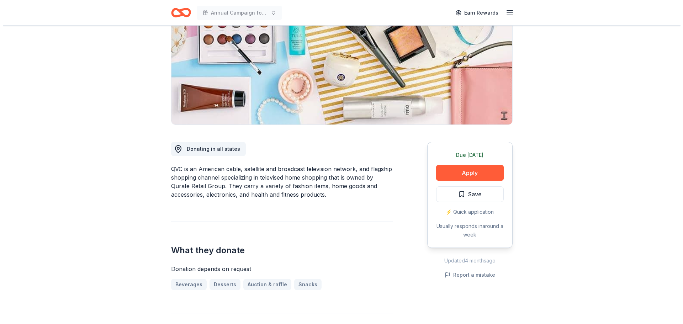
scroll to position [107, 0]
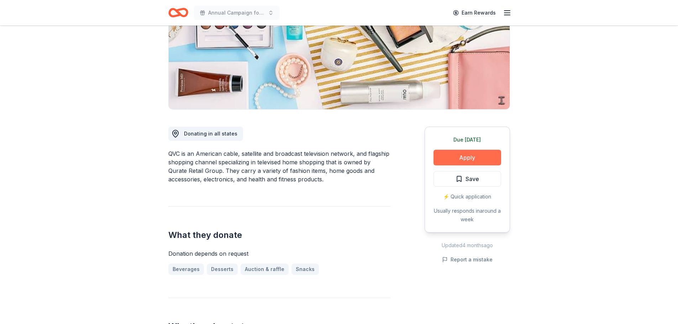
click at [481, 156] on button "Apply" at bounding box center [467, 158] width 68 height 16
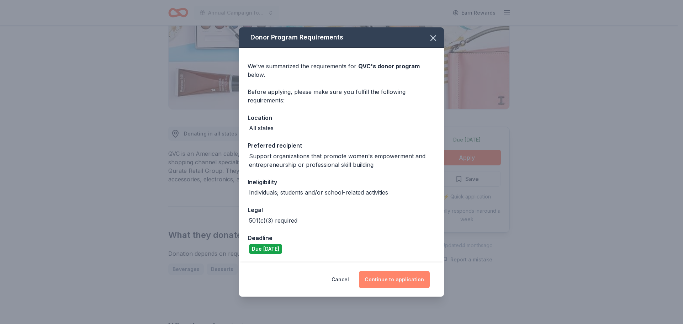
click at [379, 276] on button "Continue to application" at bounding box center [394, 279] width 71 height 17
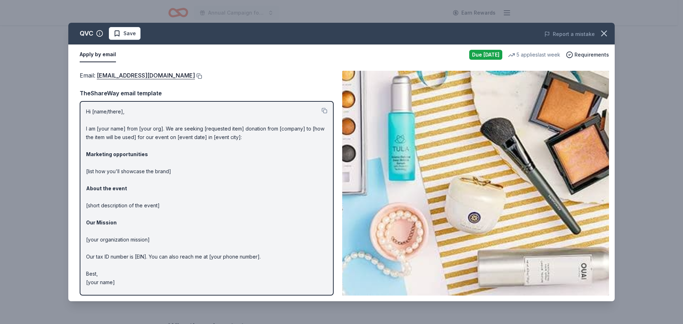
click at [195, 77] on button at bounding box center [198, 76] width 7 height 6
click at [299, 57] on div "Apply by email" at bounding box center [272, 54] width 384 height 15
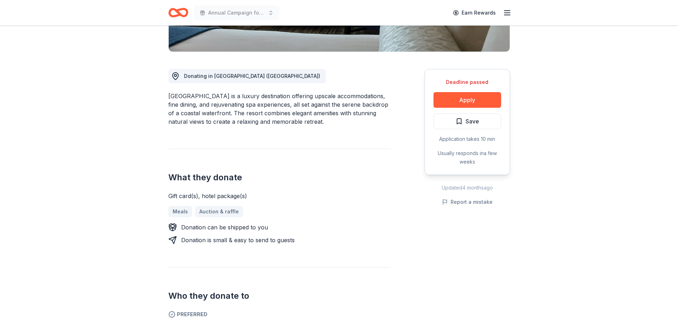
scroll to position [142, 0]
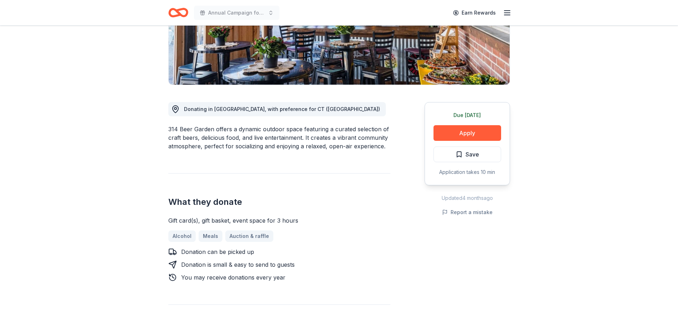
scroll to position [142, 0]
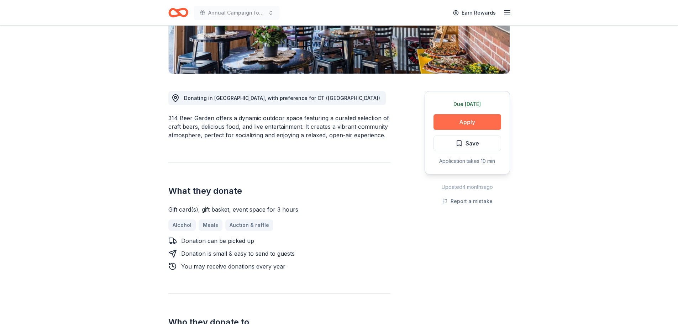
click at [454, 118] on button "Apply" at bounding box center [467, 122] width 68 height 16
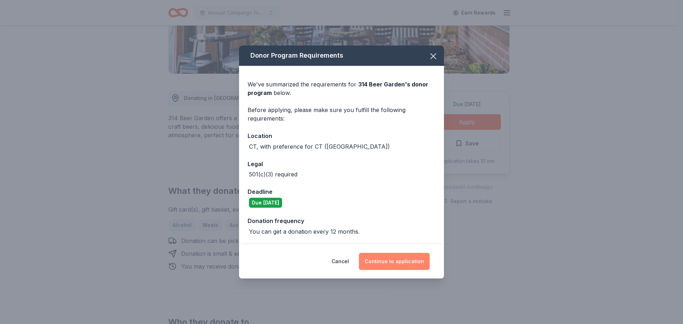
click at [375, 258] on button "Continue to application" at bounding box center [394, 261] width 71 height 17
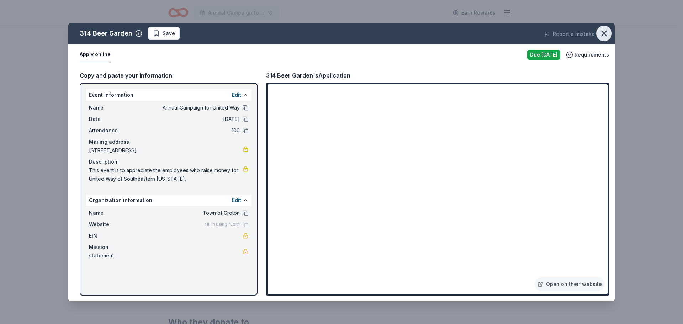
click at [602, 33] on icon "button" at bounding box center [604, 33] width 10 height 10
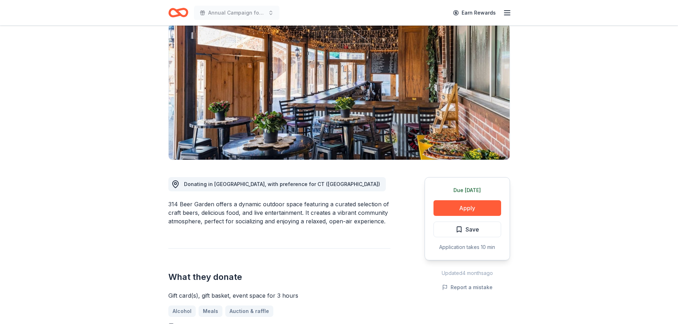
scroll to position [0, 0]
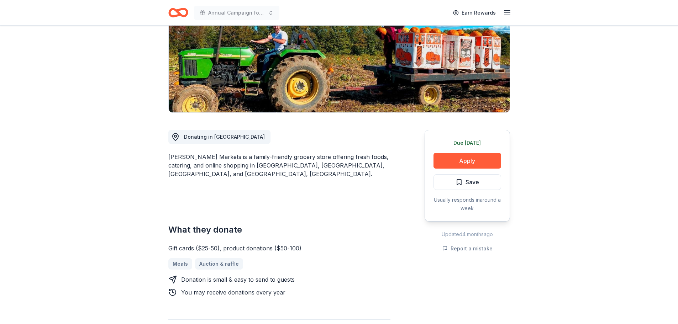
scroll to position [142, 0]
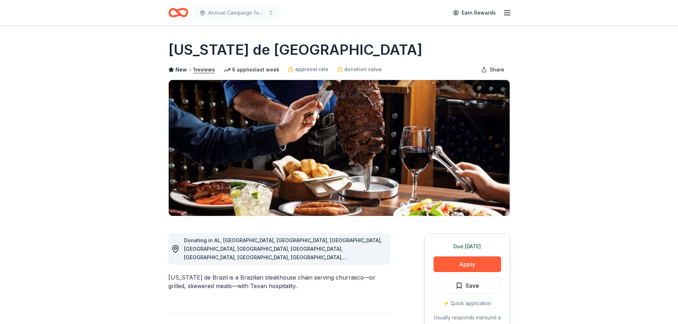
drag, startPoint x: 274, startPoint y: 52, endPoint x: 168, endPoint y: 49, distance: 105.7
click at [172, 57] on div "Texas de Brazil" at bounding box center [338, 50] width 341 height 20
drag, startPoint x: 171, startPoint y: 48, endPoint x: 270, endPoint y: 46, distance: 98.5
click at [267, 48] on h1 "Texas de Brazil" at bounding box center [295, 50] width 254 height 20
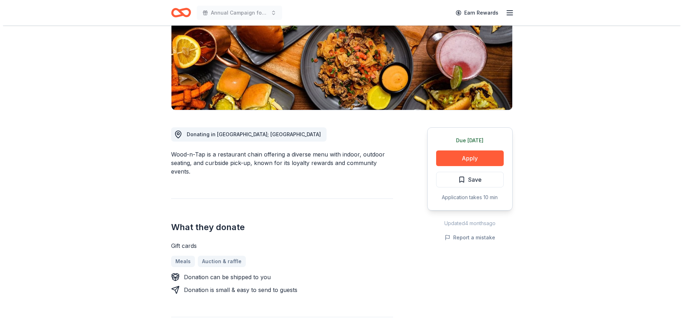
scroll to position [107, 0]
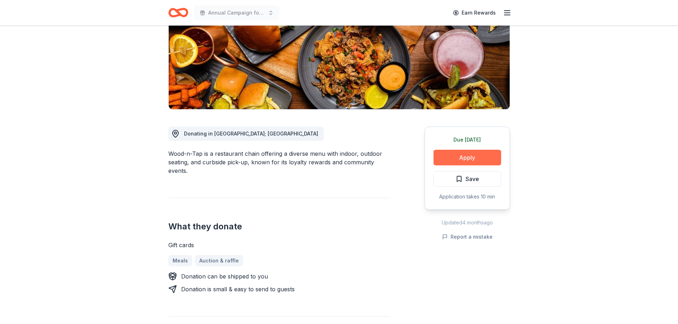
click at [460, 153] on button "Apply" at bounding box center [467, 158] width 68 height 16
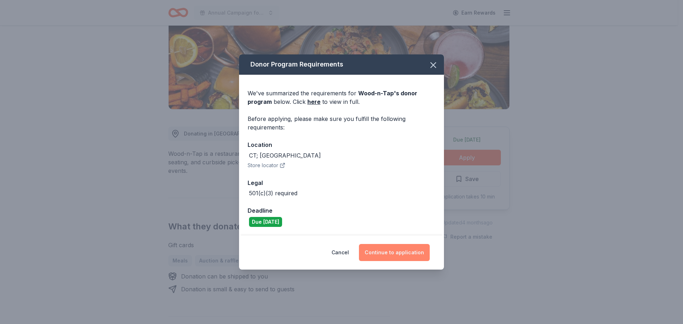
click at [381, 255] on button "Continue to application" at bounding box center [394, 252] width 71 height 17
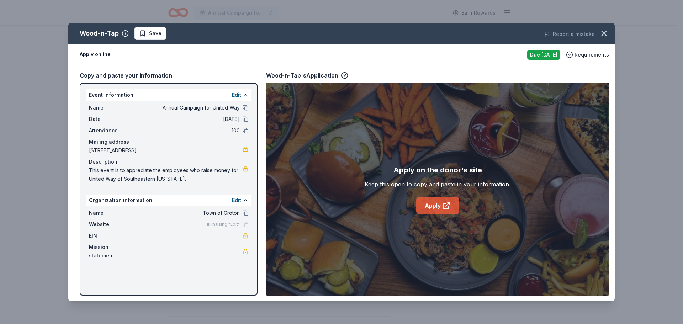
click at [430, 210] on link "Apply" at bounding box center [437, 205] width 43 height 17
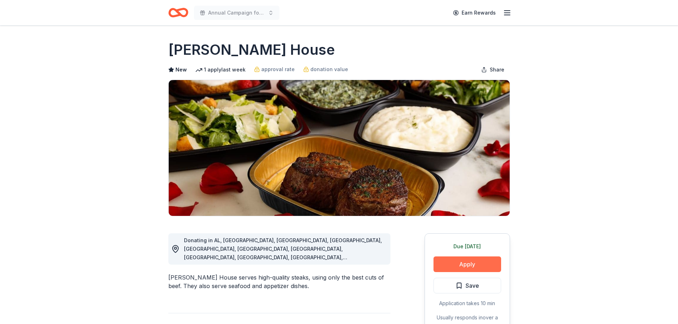
click at [474, 266] on button "Apply" at bounding box center [467, 264] width 68 height 16
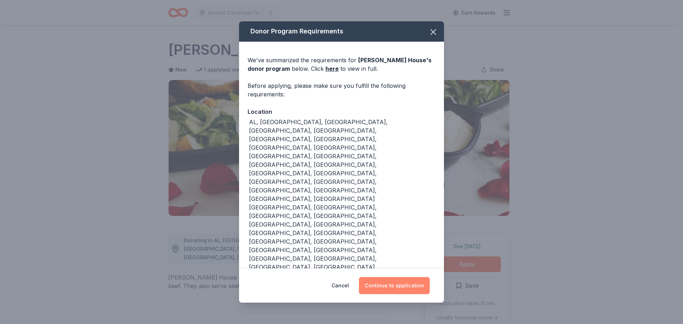
click at [408, 277] on button "Continue to application" at bounding box center [394, 285] width 71 height 17
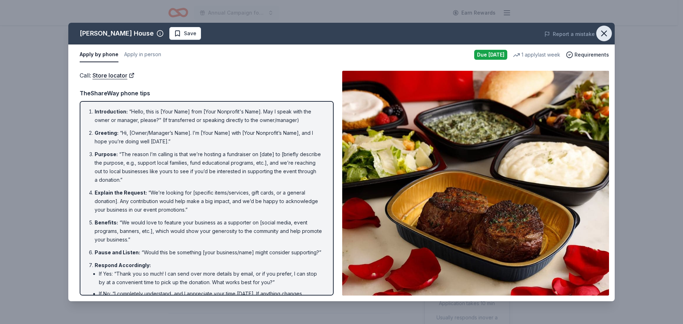
click at [608, 28] on button "button" at bounding box center [604, 34] width 16 height 16
